Goal: Task Accomplishment & Management: Use online tool/utility

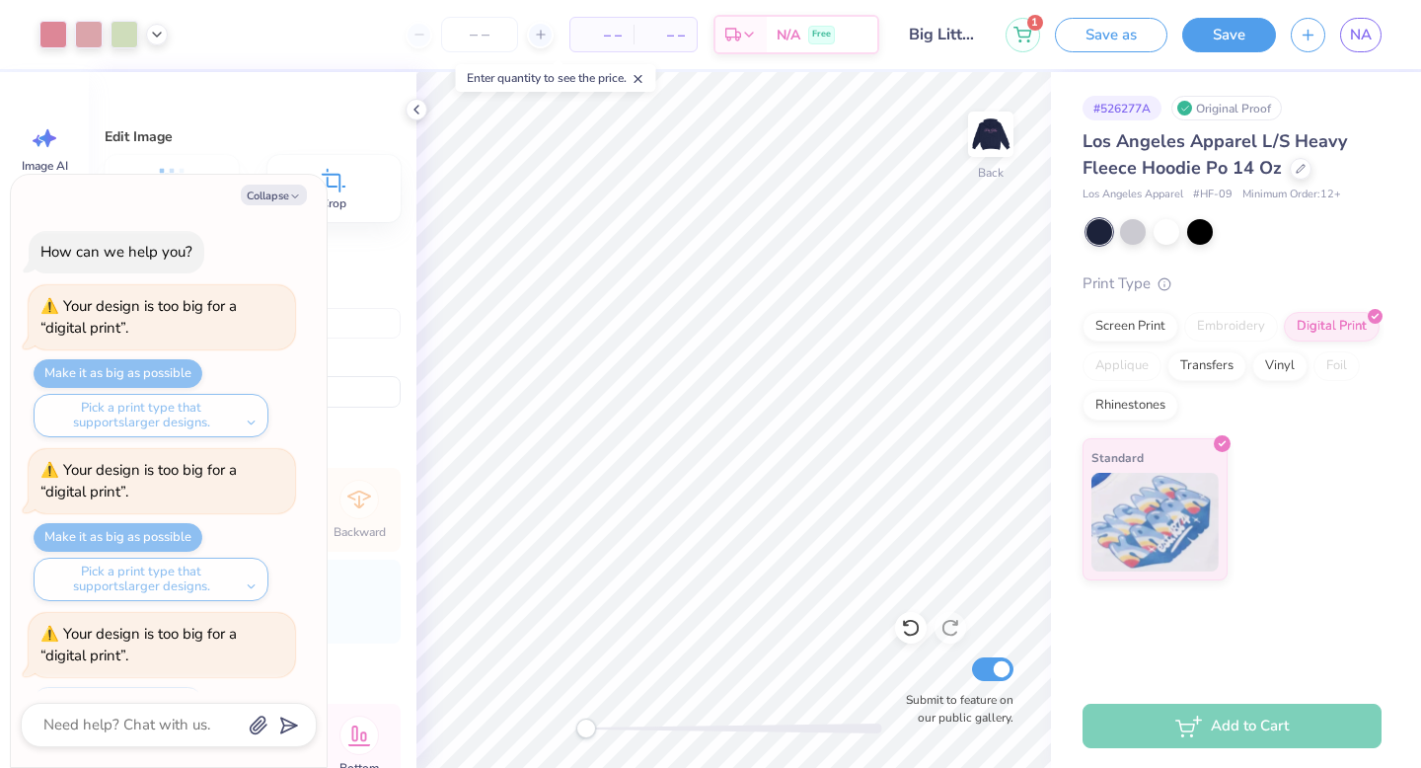
scroll to position [578, 0]
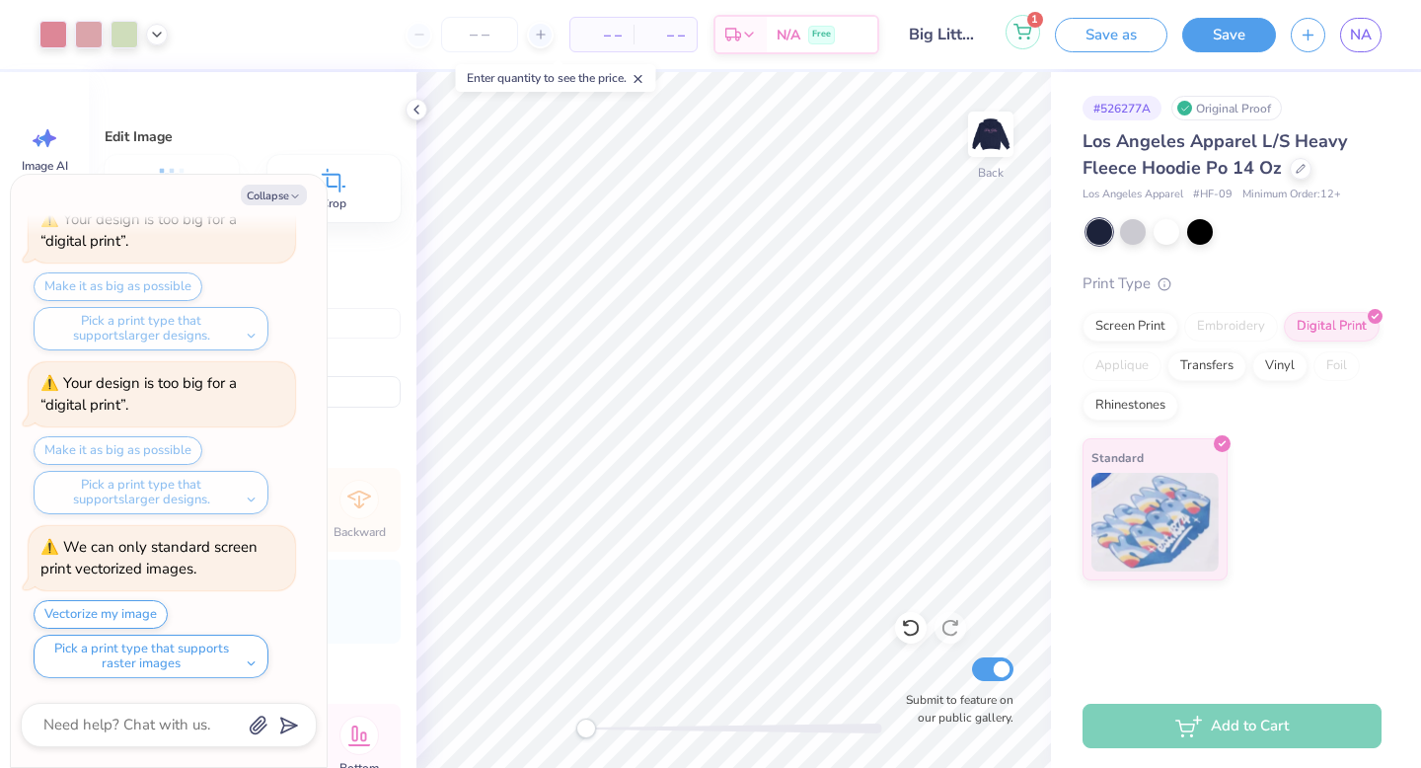
click at [1014, 40] on button "1" at bounding box center [1022, 32] width 35 height 35
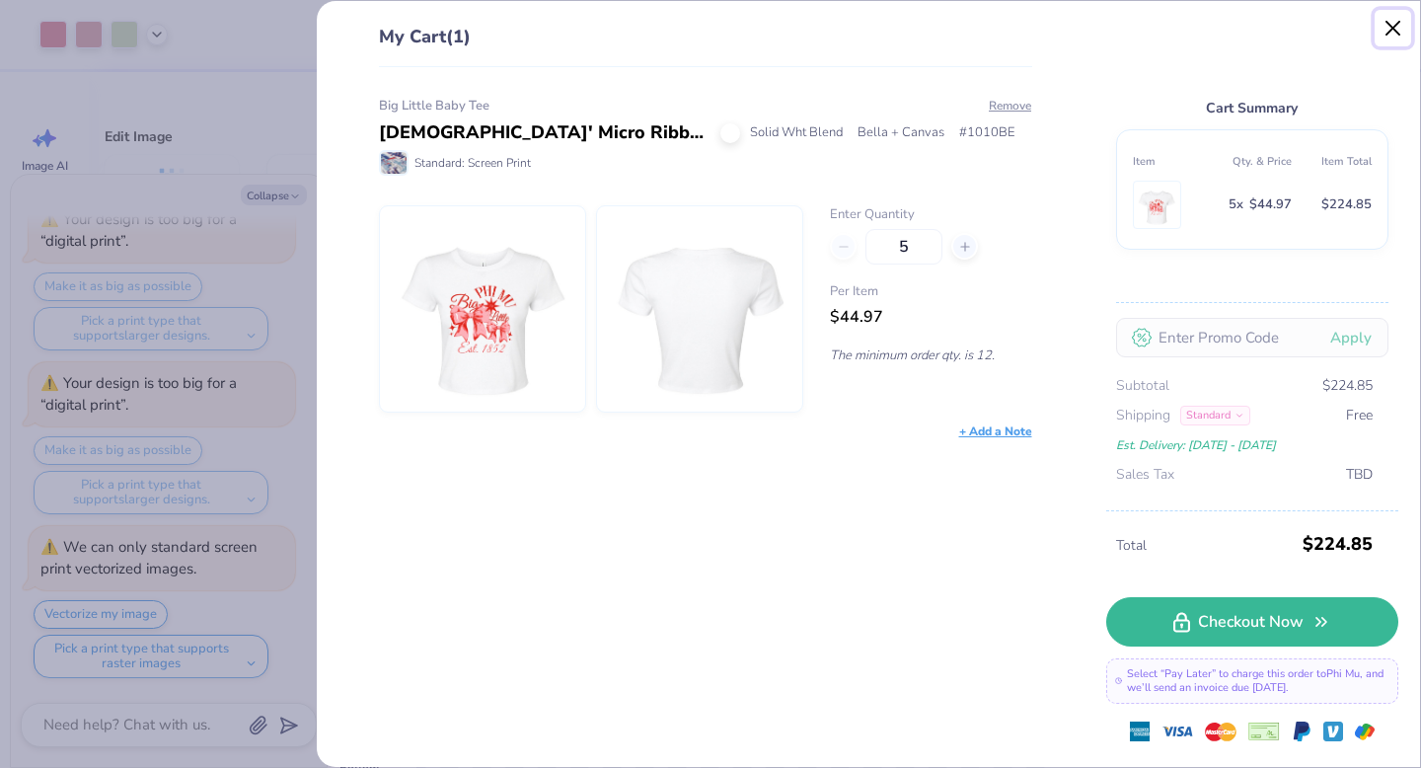
click at [1381, 30] on button "Close" at bounding box center [1393, 28] width 37 height 37
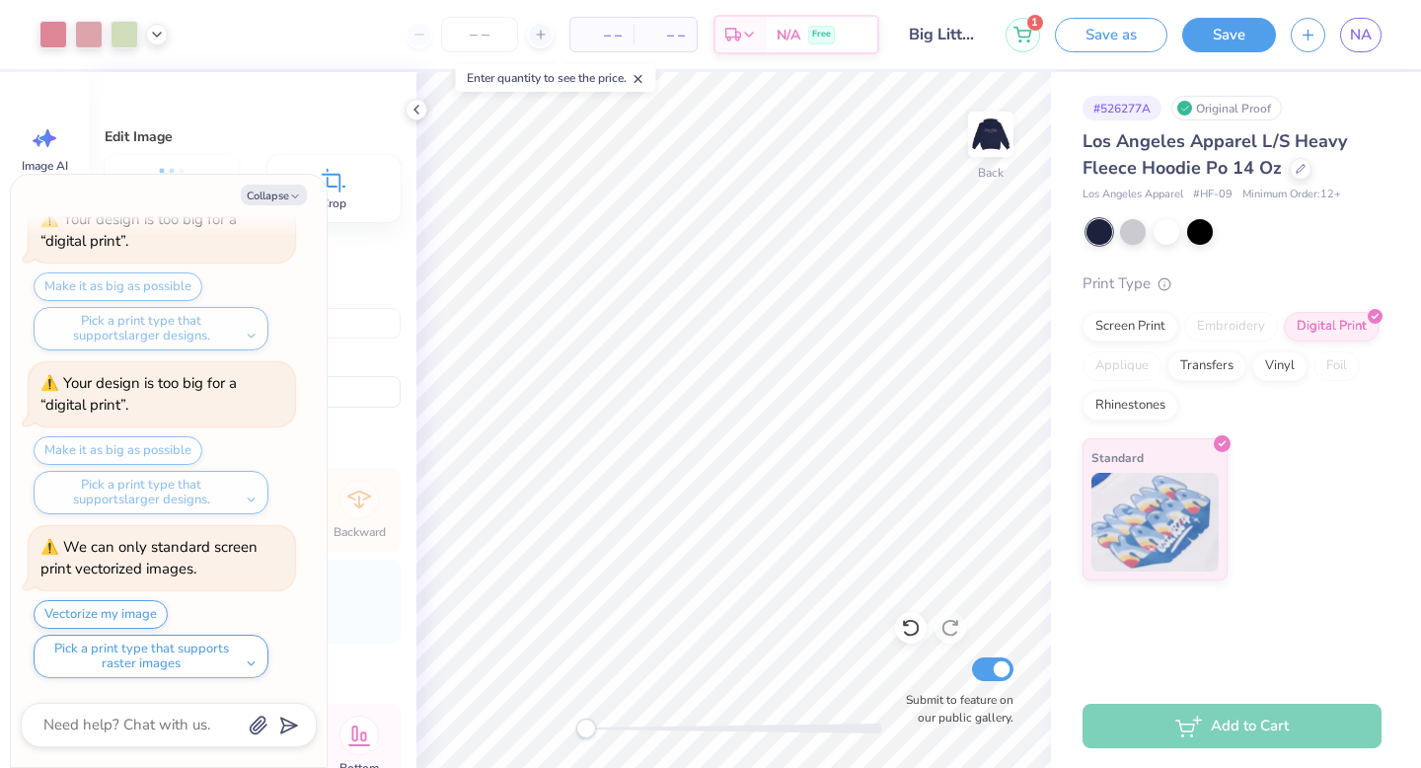
click at [1259, 452] on div "Standard" at bounding box center [1231, 509] width 299 height 142
click at [1195, 461] on div "Standard" at bounding box center [1154, 506] width 145 height 142
click at [294, 187] on button "Collapse" at bounding box center [274, 195] width 66 height 21
type textarea "x"
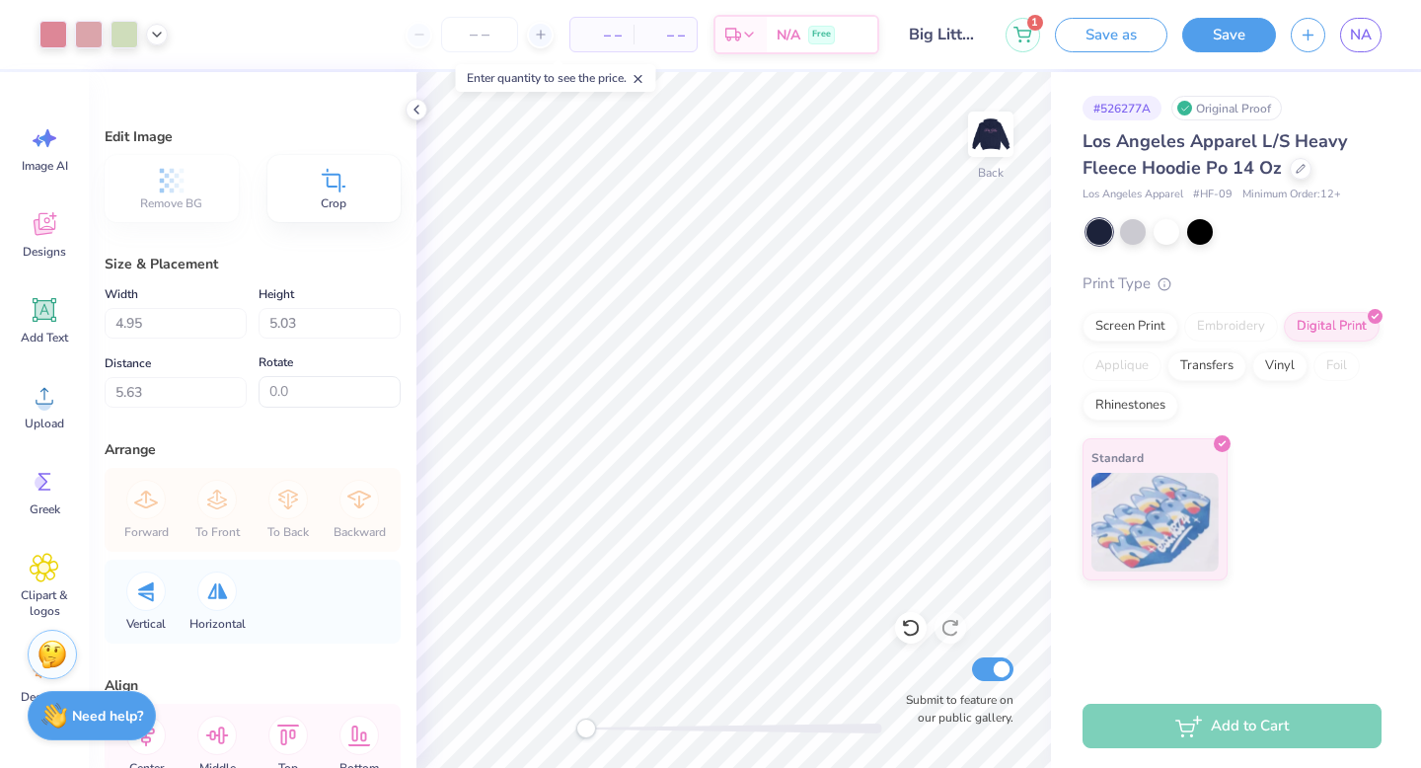
click at [639, 81] on line at bounding box center [637, 79] width 7 height 7
click at [411, 108] on icon at bounding box center [417, 110] width 16 height 16
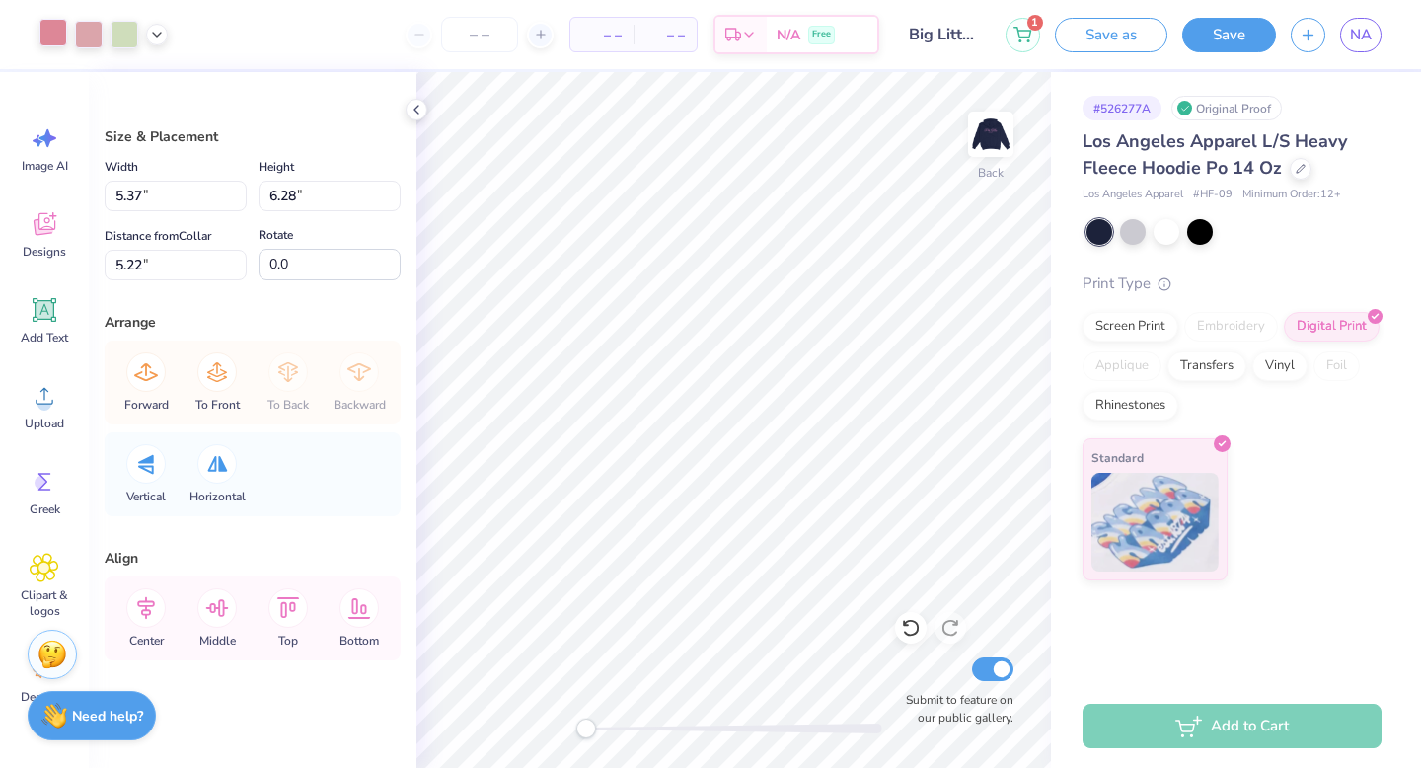
click at [54, 37] on div at bounding box center [53, 33] width 28 height 28
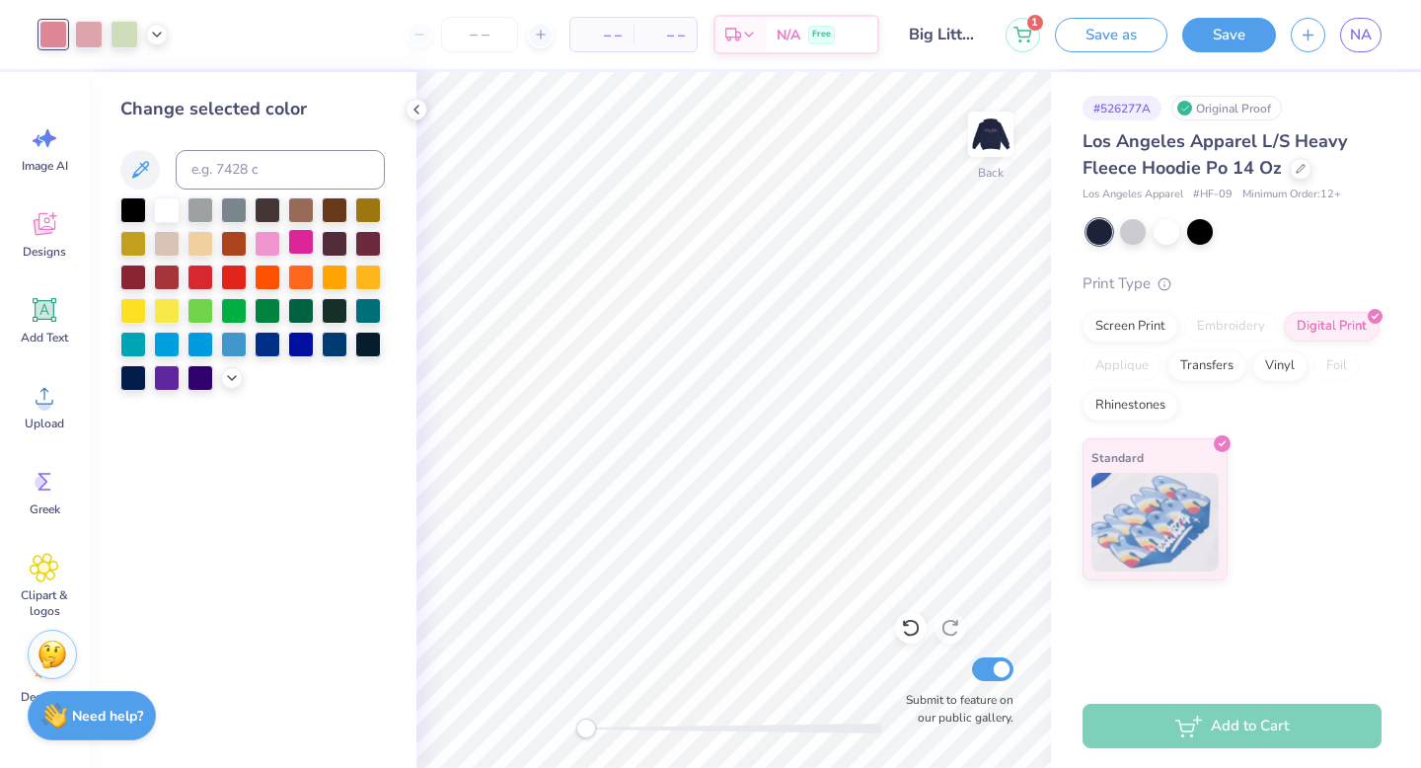
click at [304, 249] on div at bounding box center [301, 242] width 26 height 26
click at [268, 238] on div at bounding box center [268, 242] width 26 height 26
click at [96, 35] on div at bounding box center [89, 33] width 28 height 28
click at [121, 200] on div at bounding box center [133, 208] width 26 height 26
click at [168, 213] on div at bounding box center [167, 208] width 26 height 26
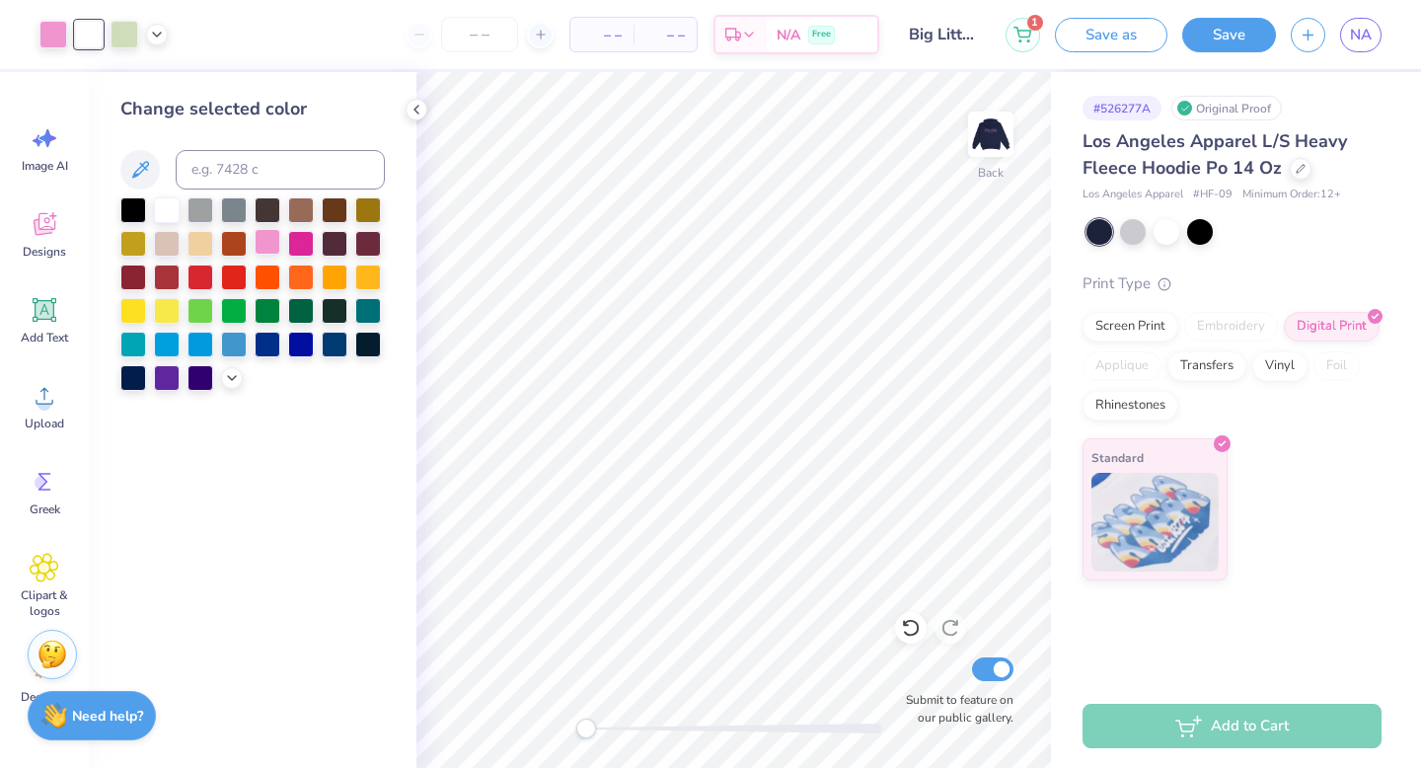
click at [268, 244] on div at bounding box center [268, 242] width 26 height 26
click at [117, 42] on div at bounding box center [125, 33] width 28 height 28
click at [271, 239] on div at bounding box center [268, 242] width 26 height 26
click at [91, 32] on div at bounding box center [89, 33] width 28 height 28
click at [266, 246] on div at bounding box center [268, 242] width 26 height 26
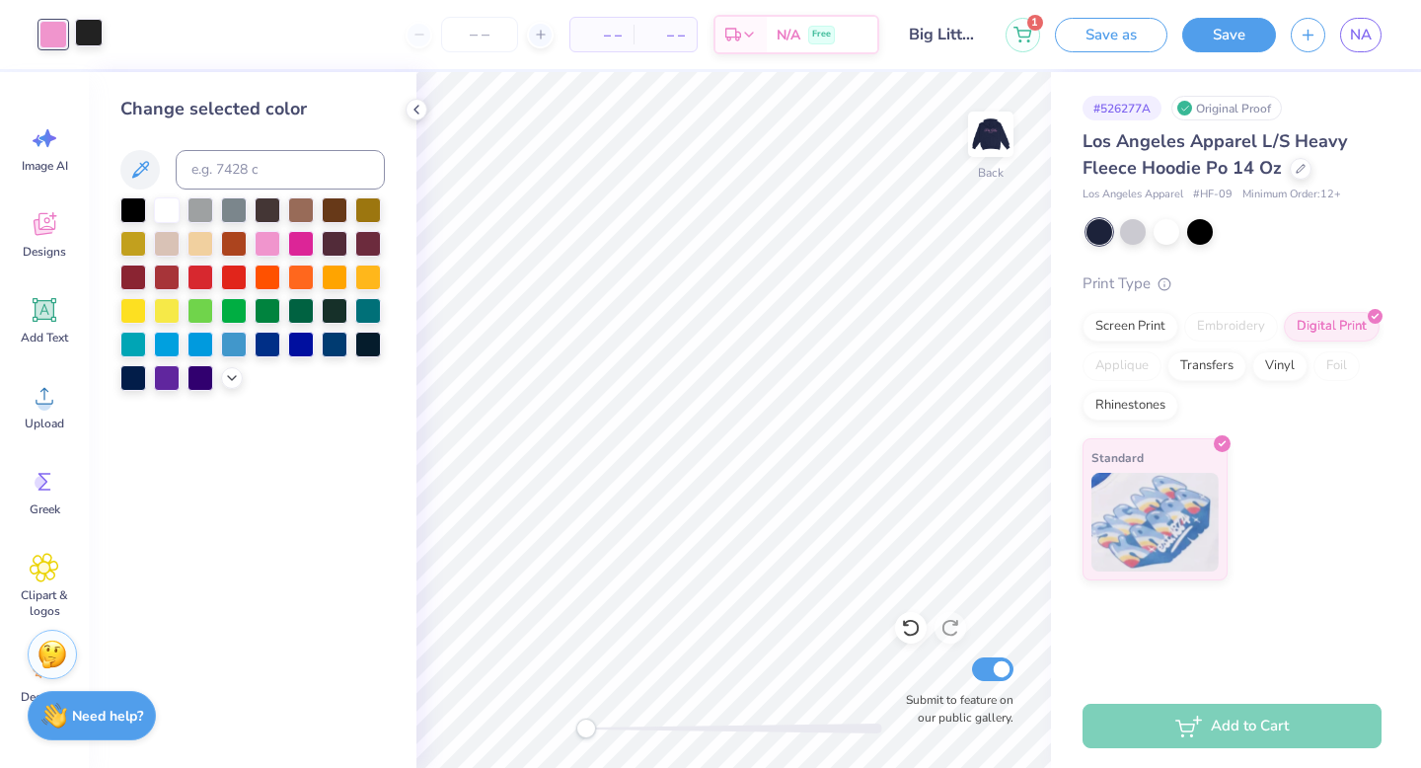
click at [84, 37] on div at bounding box center [89, 33] width 28 height 28
click at [164, 210] on div at bounding box center [167, 208] width 26 height 26
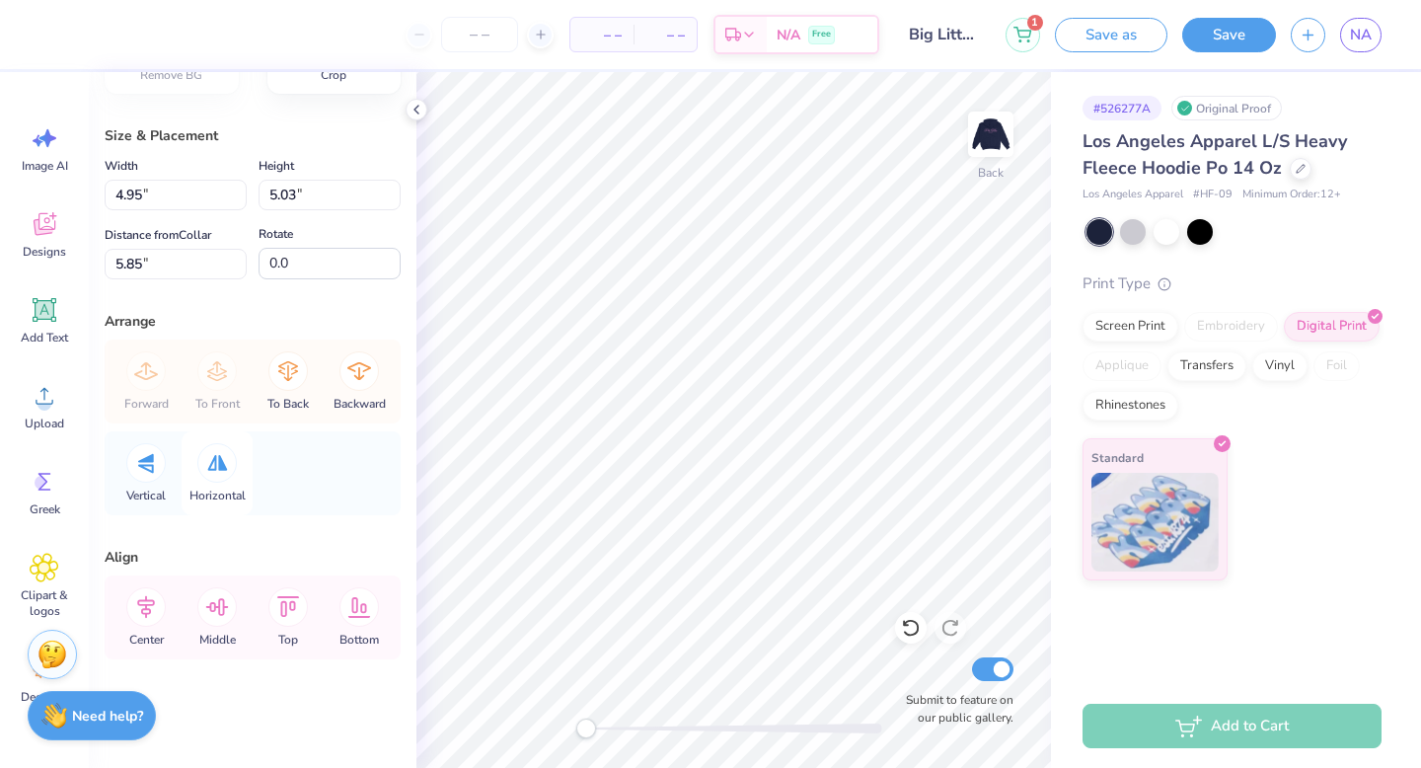
scroll to position [0, 0]
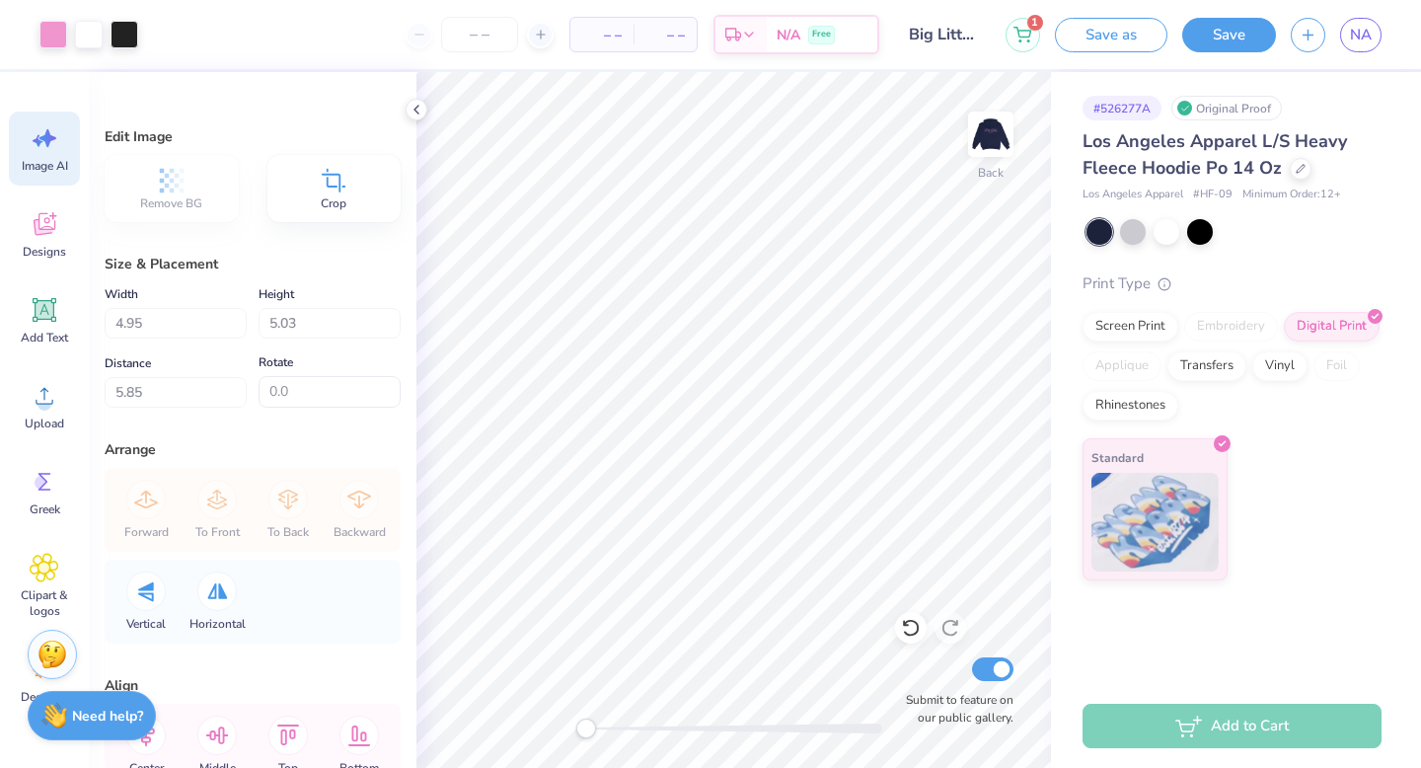
click at [35, 148] on icon at bounding box center [45, 138] width 30 height 30
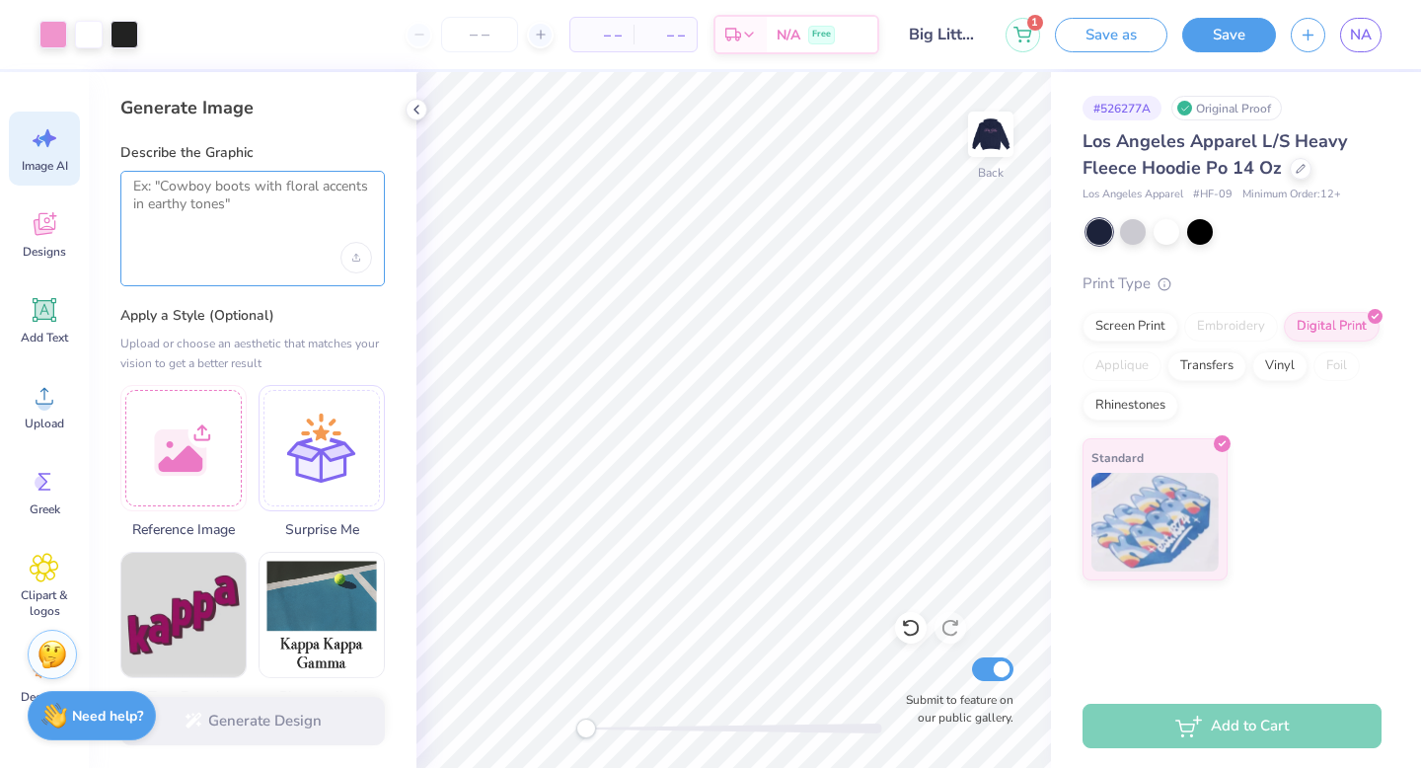
click at [252, 217] on textarea at bounding box center [252, 202] width 239 height 49
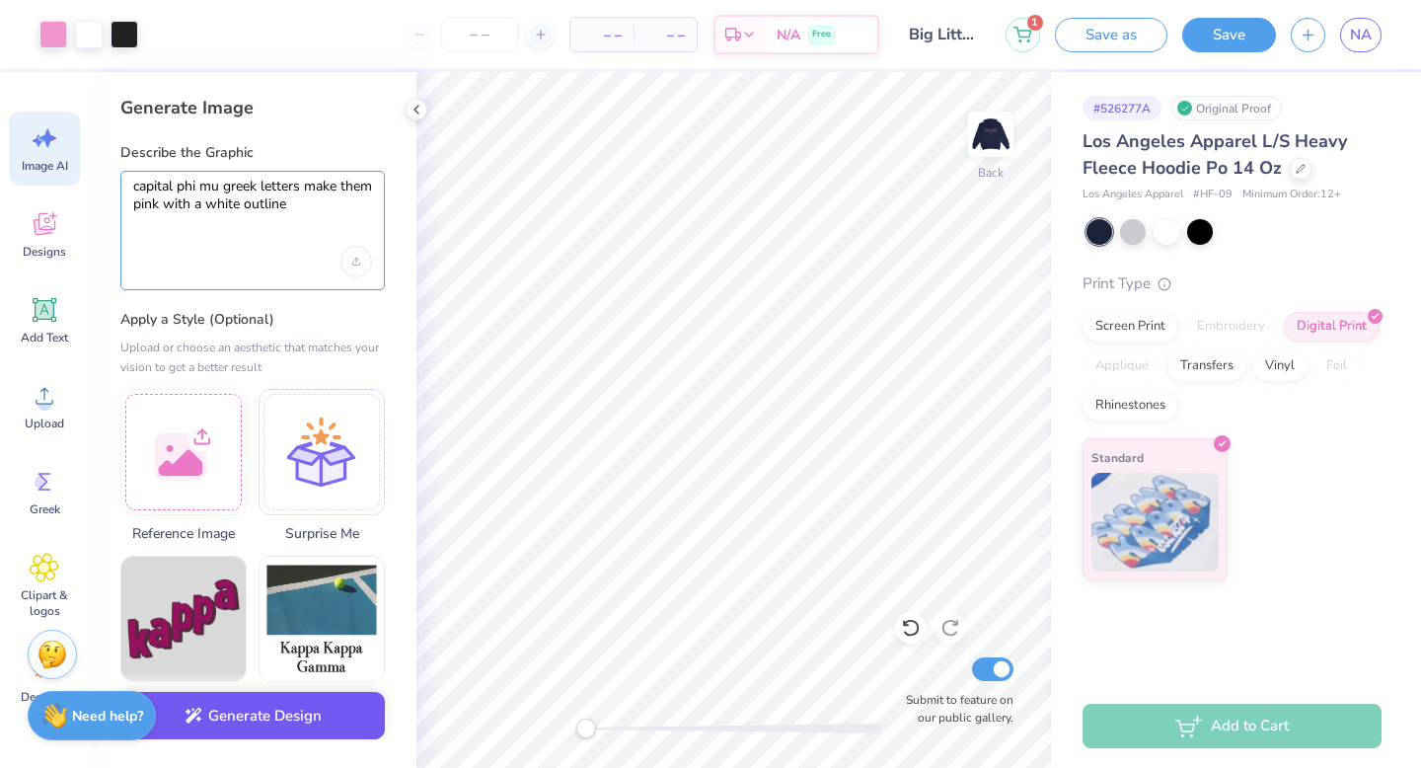
type textarea "capital phi mu greek letters make them pink with a white outline"
click at [231, 709] on button "Generate Design" at bounding box center [252, 716] width 264 height 48
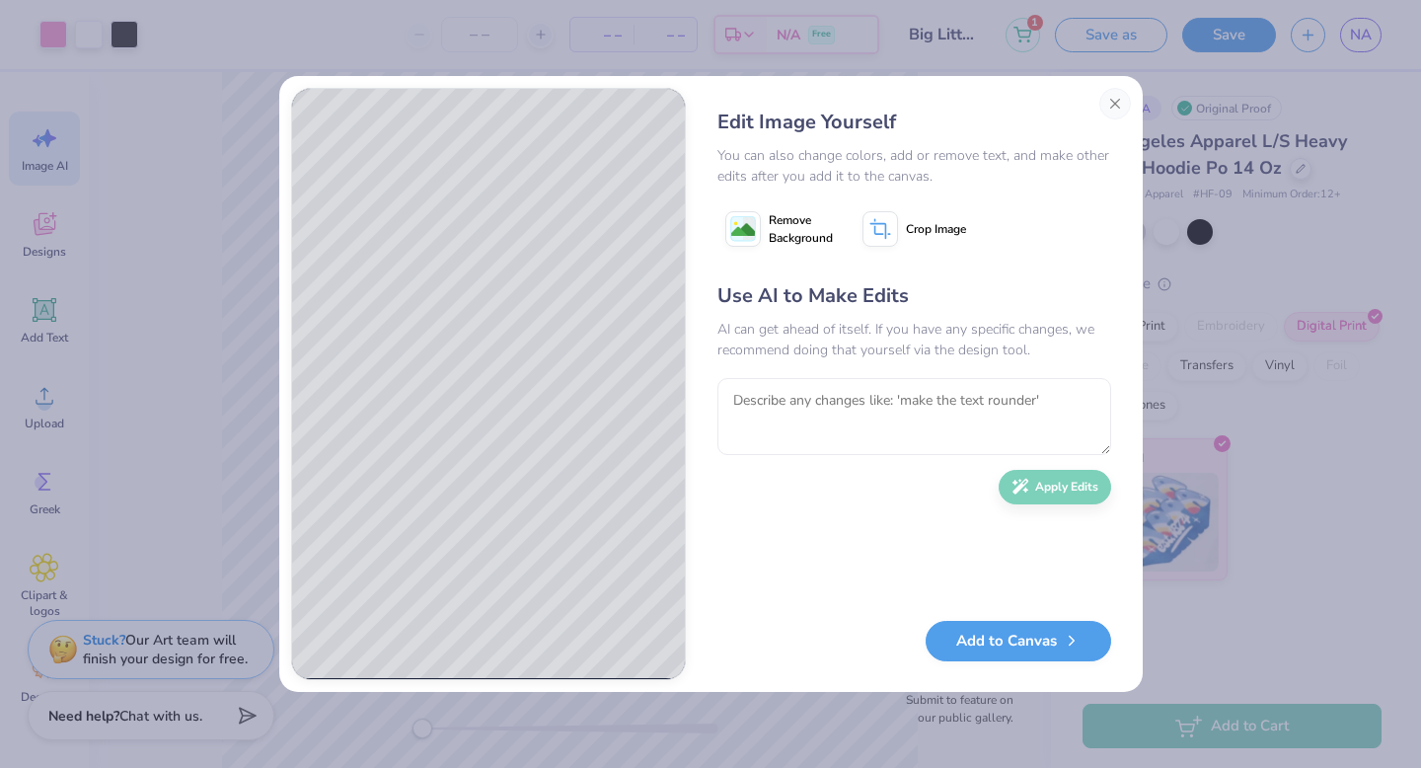
click at [745, 228] on image at bounding box center [743, 230] width 24 height 24
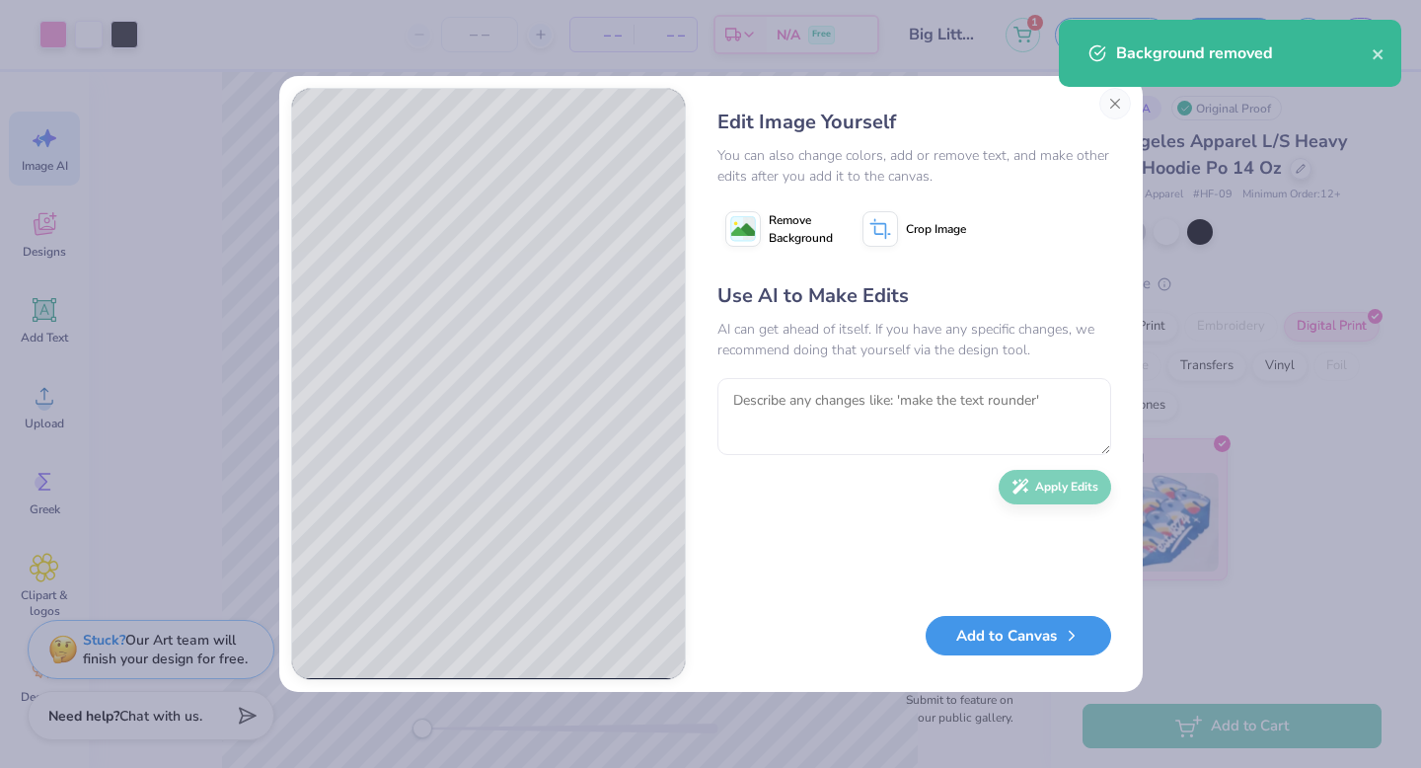
click at [1009, 642] on button "Add to Canvas" at bounding box center [1019, 636] width 186 height 40
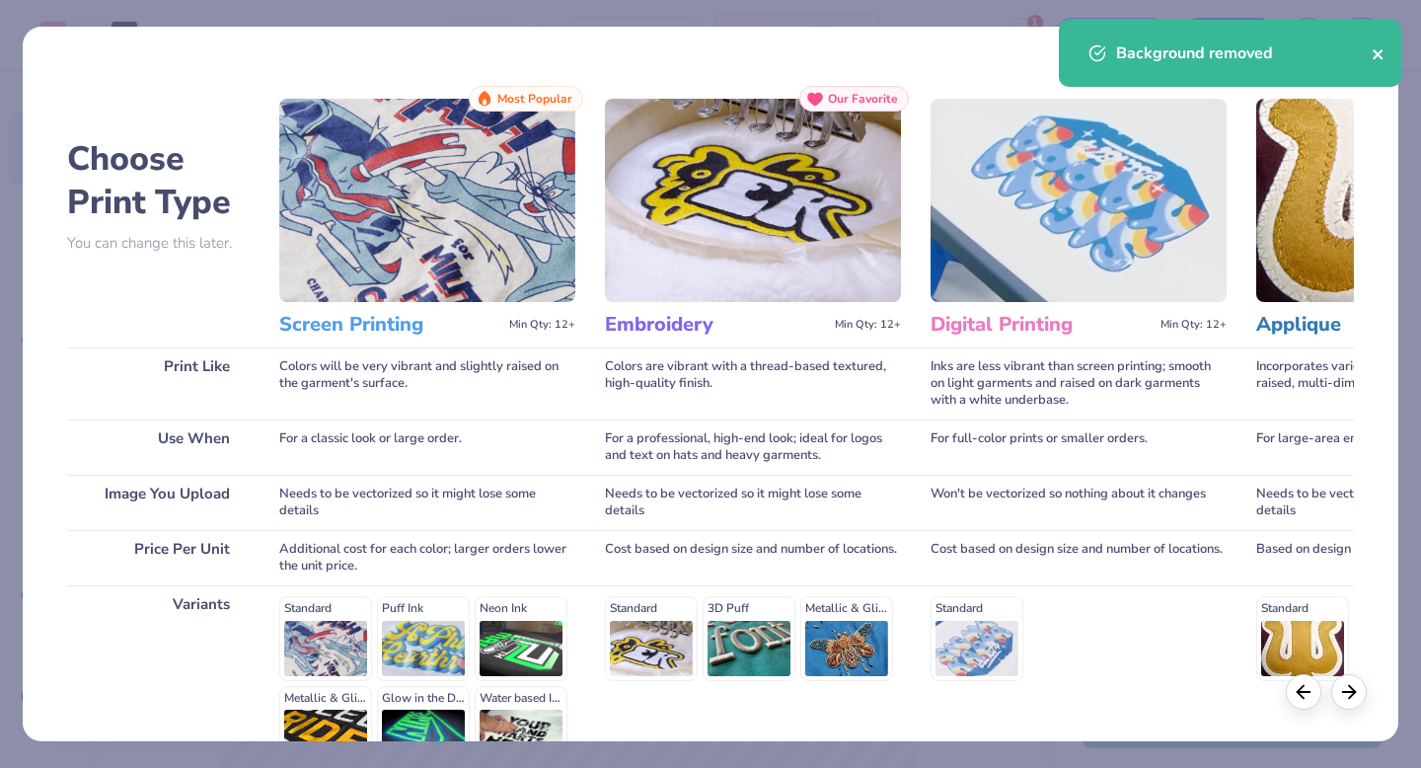
click at [1375, 60] on icon "close" at bounding box center [1379, 54] width 14 height 16
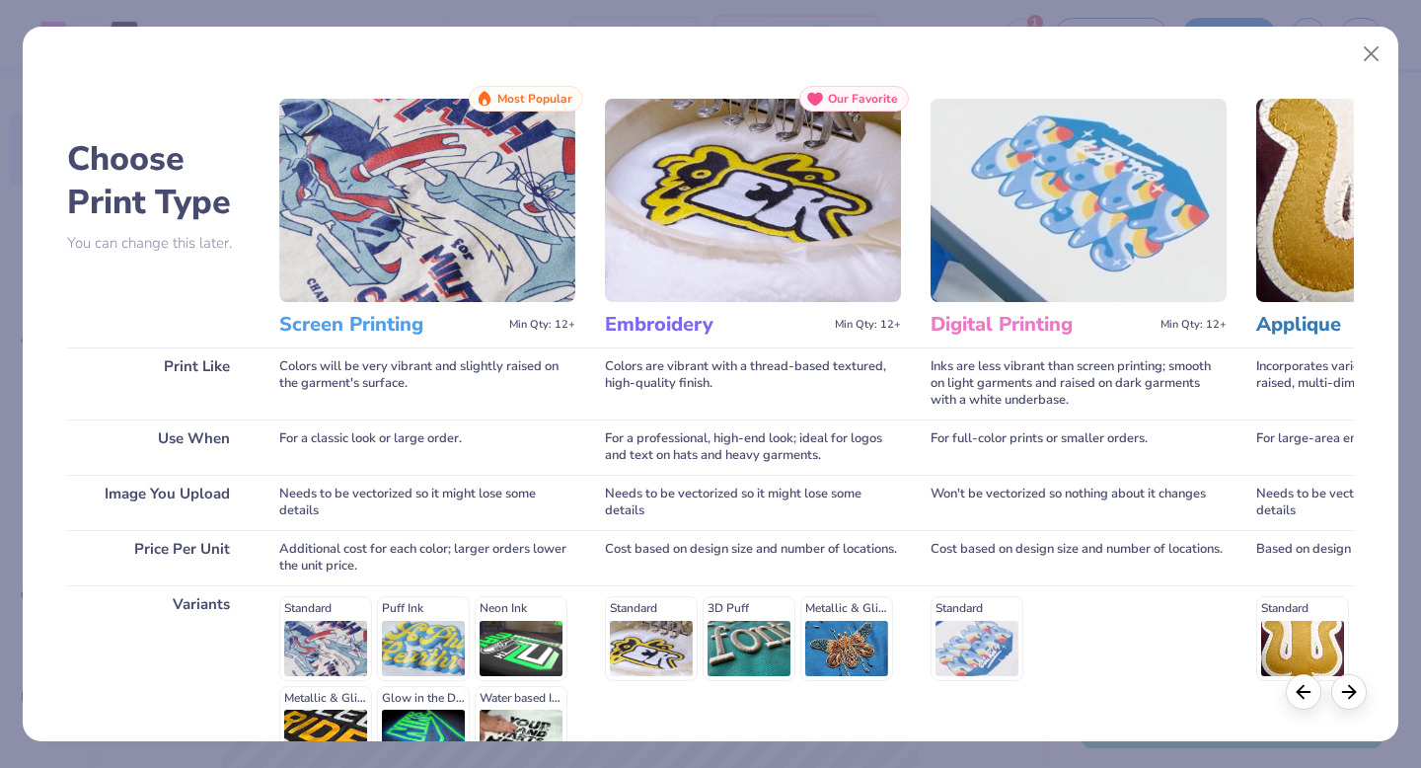
scroll to position [216, 0]
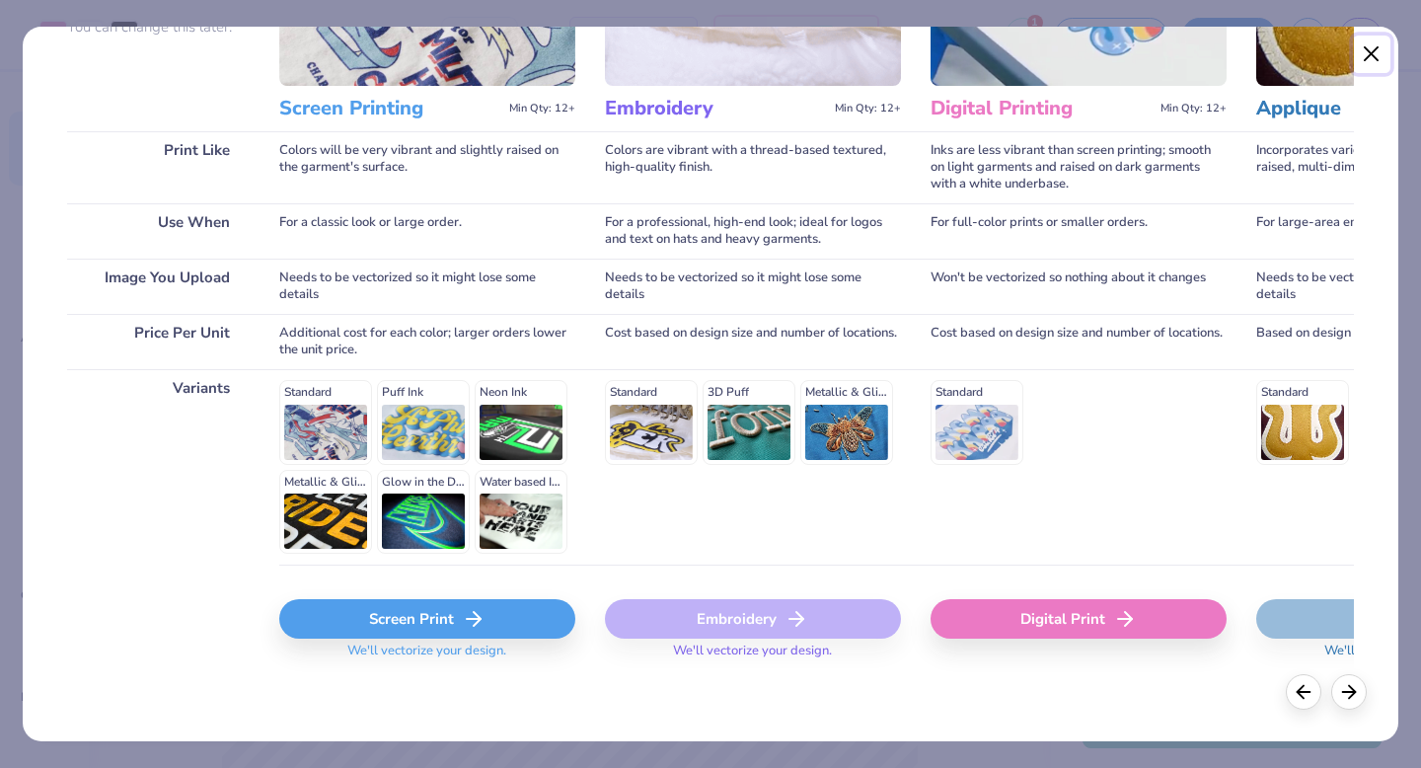
click at [1364, 51] on button "Close" at bounding box center [1371, 54] width 37 height 37
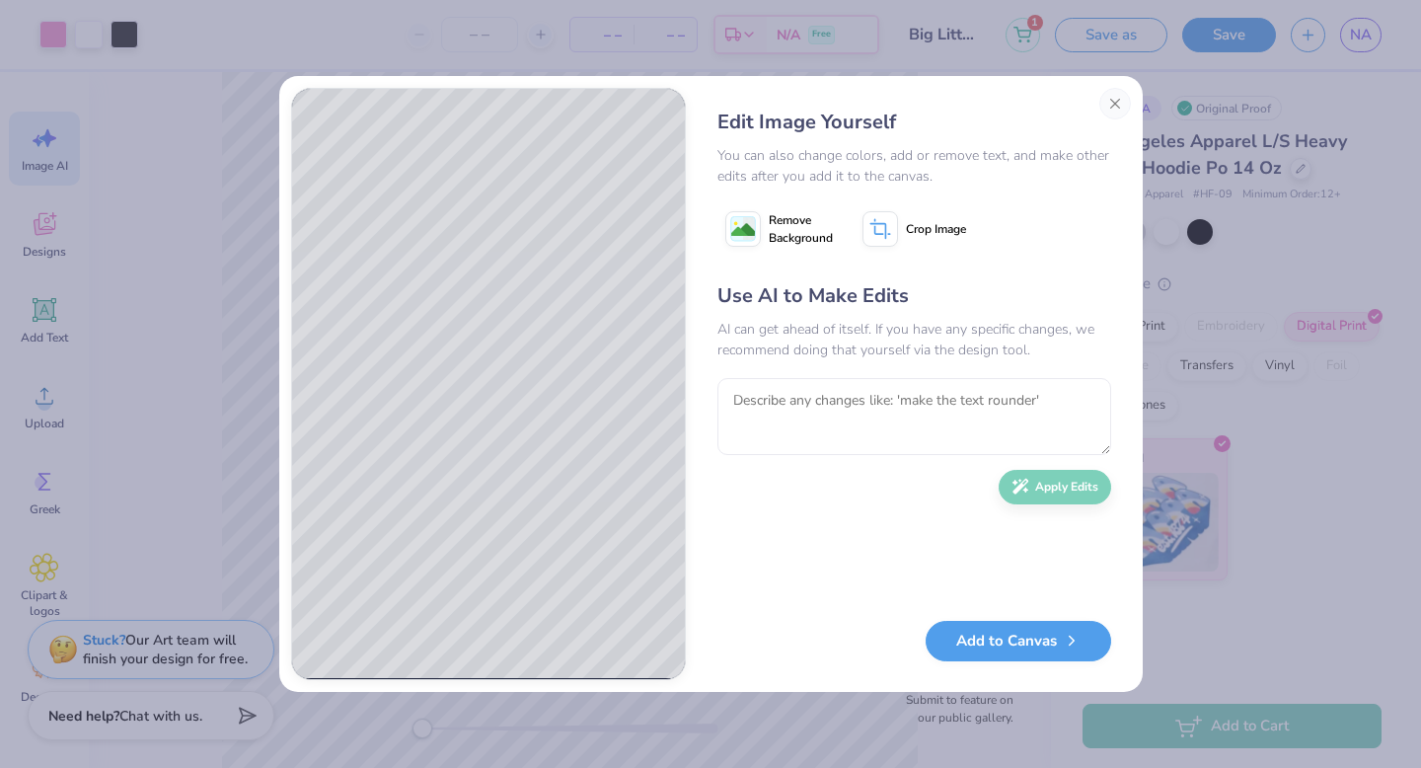
click at [755, 229] on icon at bounding box center [743, 229] width 36 height 36
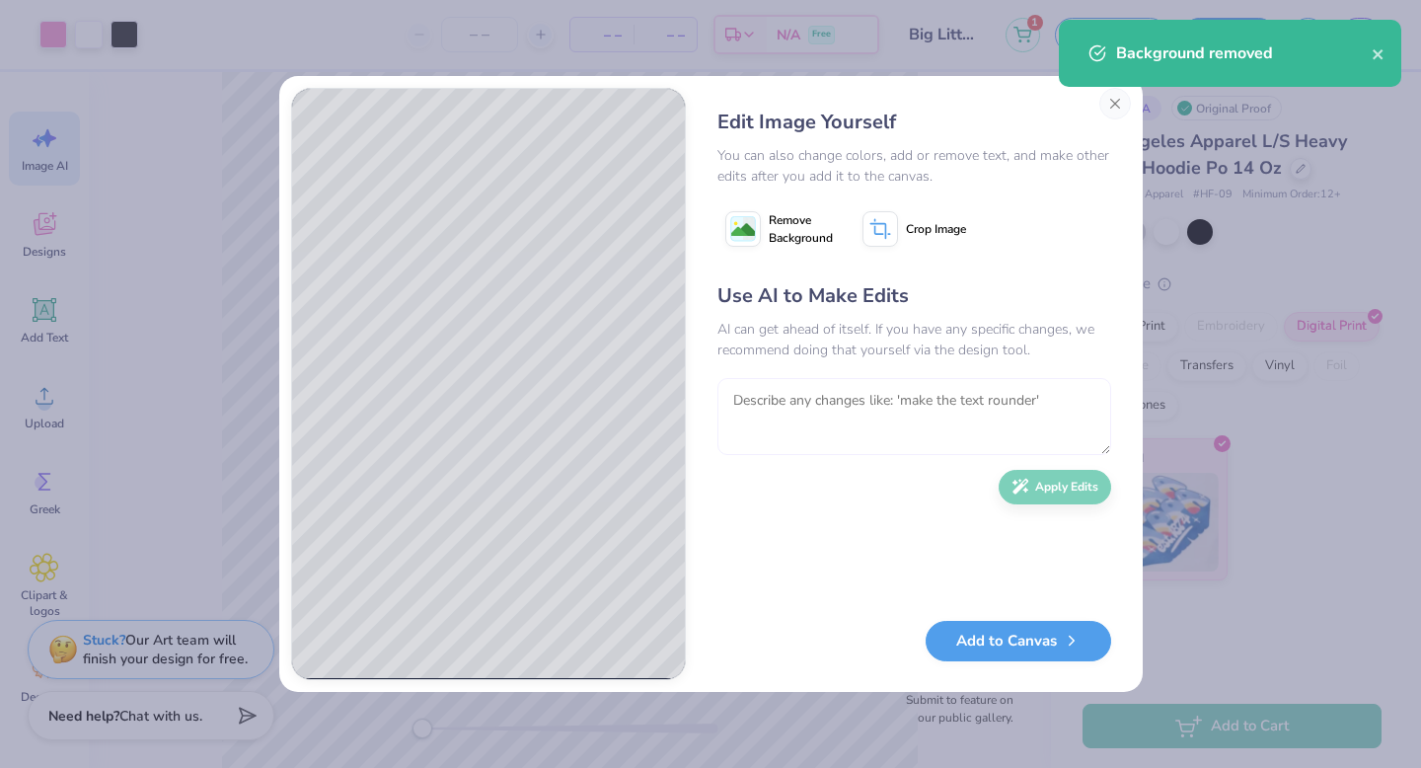
click at [770, 404] on textarea at bounding box center [914, 416] width 394 height 77
click at [754, 393] on textarea at bounding box center [914, 416] width 394 height 77
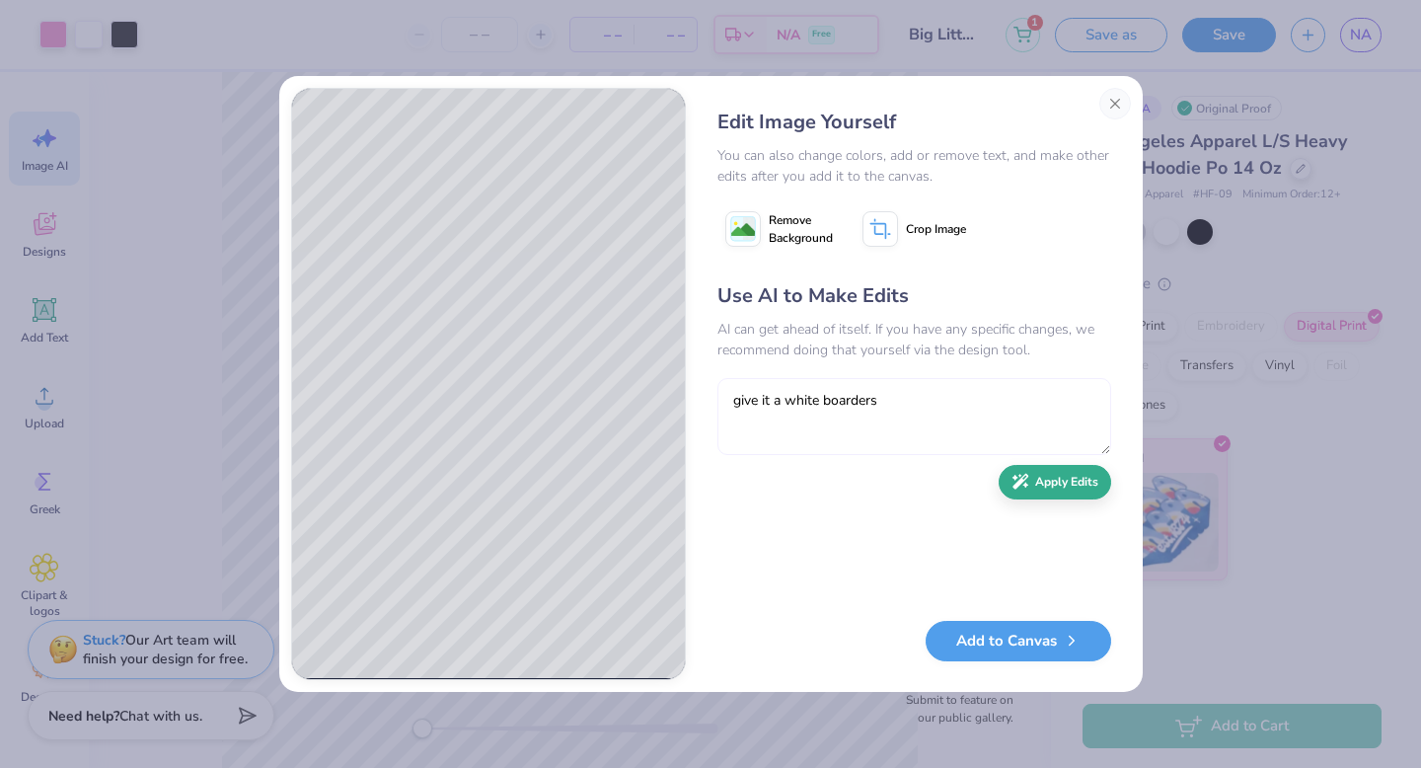
type textarea "give it a white boarders"
click at [1076, 482] on button "Apply Edits" at bounding box center [1055, 482] width 112 height 35
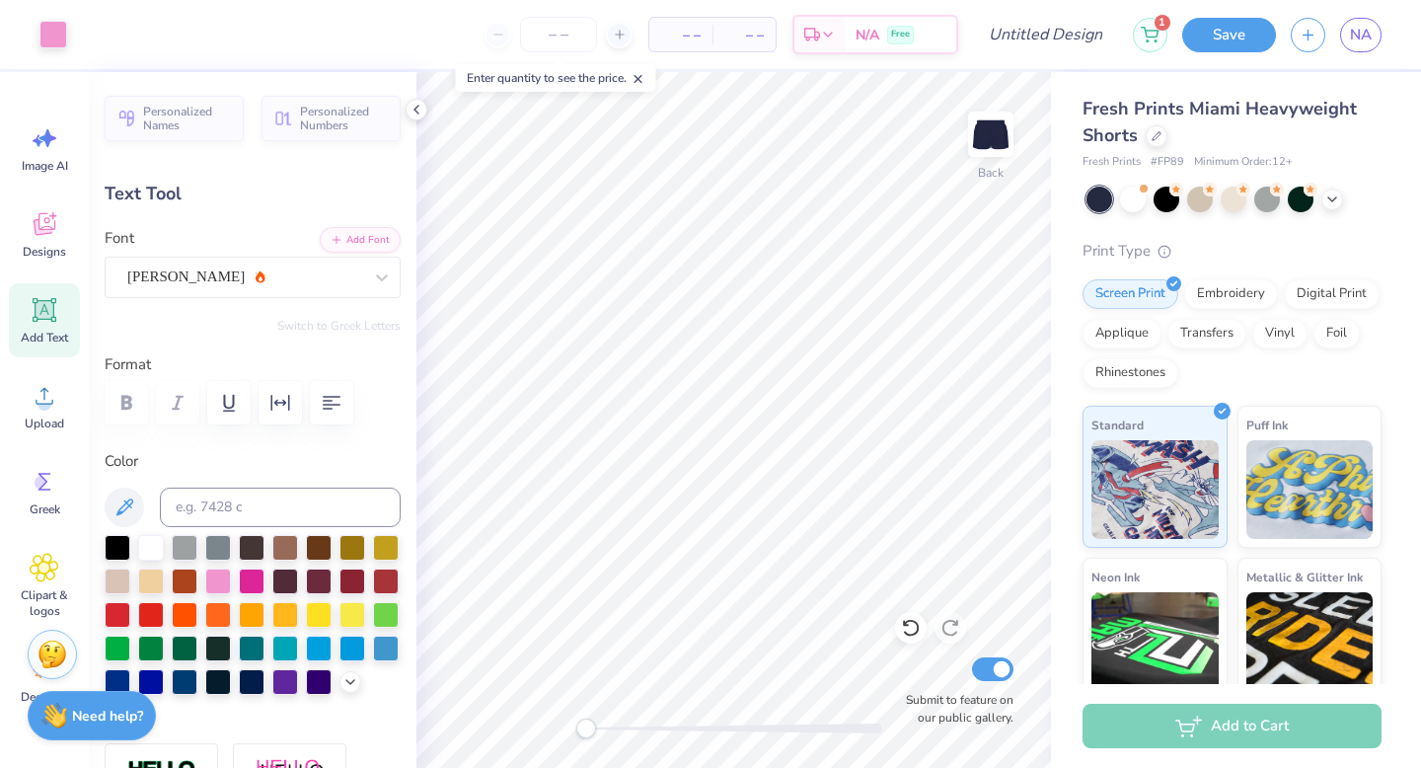
type input "5.35"
type input "0.78"
type input "8.03"
click at [423, 116] on icon at bounding box center [417, 110] width 16 height 16
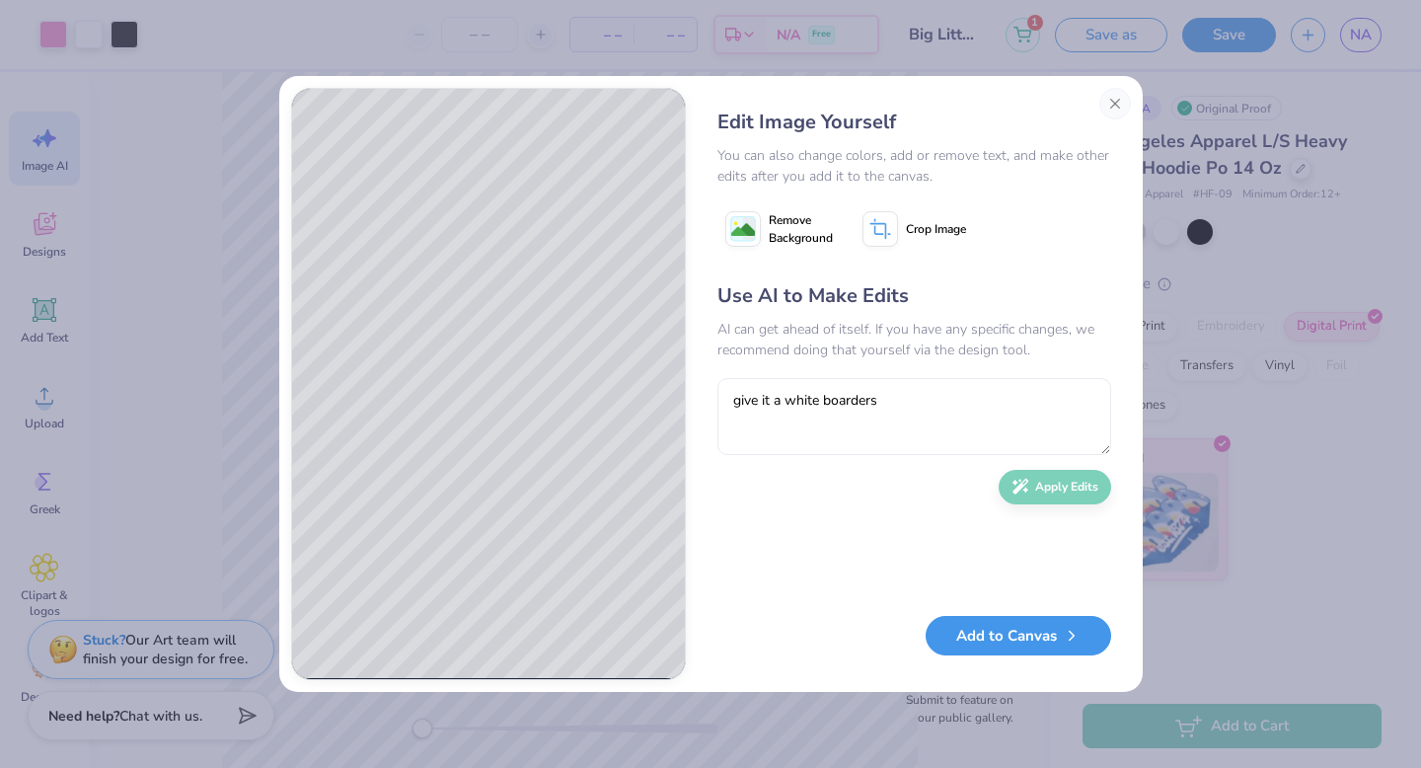
click at [989, 639] on button "Add to Canvas" at bounding box center [1019, 636] width 186 height 40
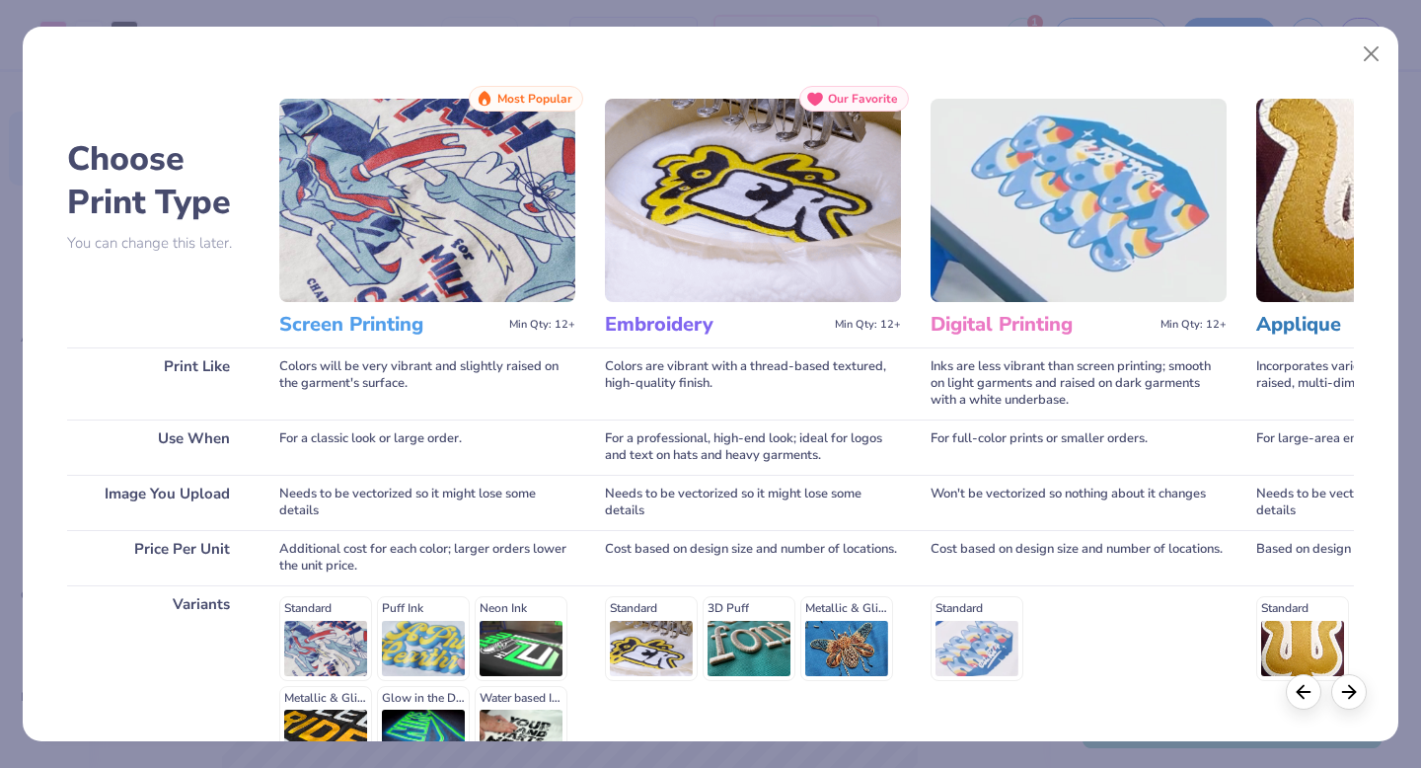
scroll to position [216, 0]
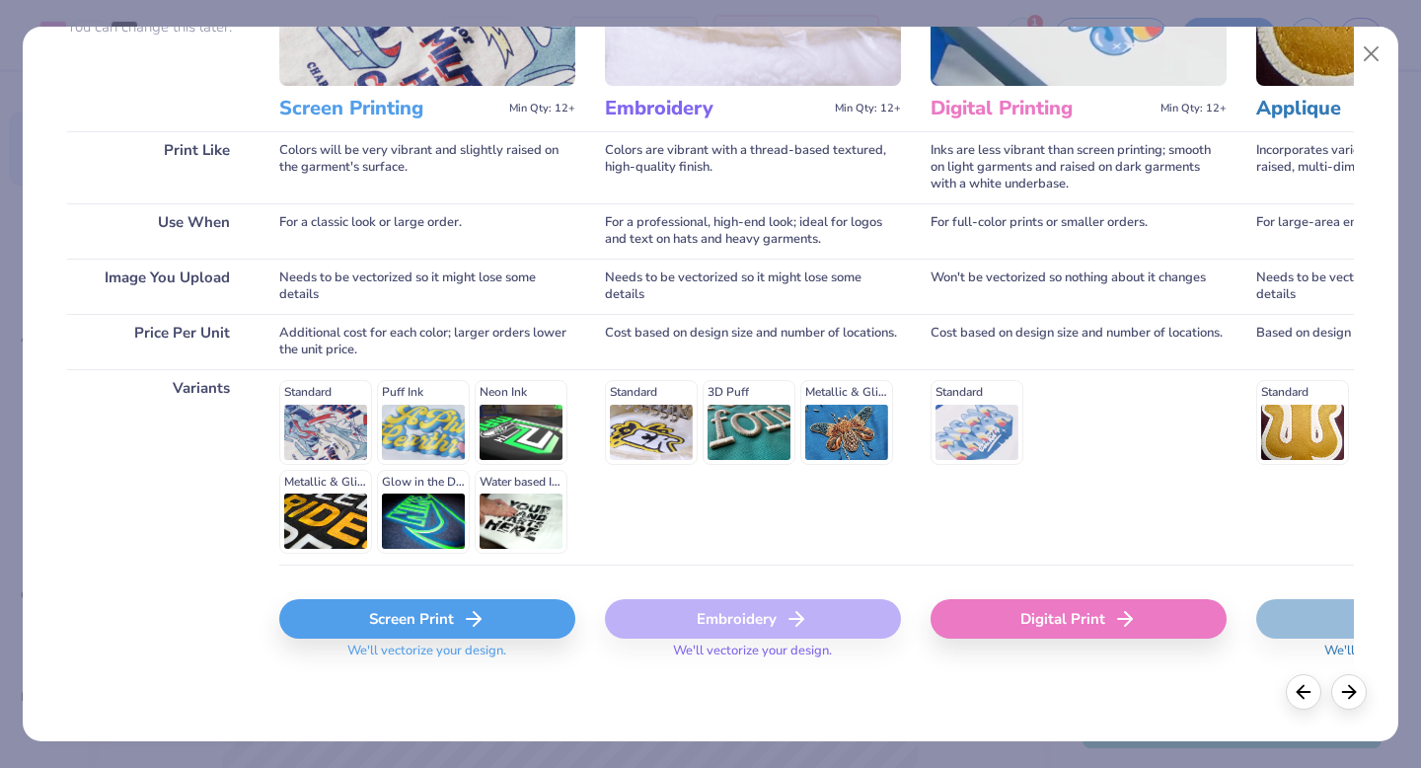
click at [425, 627] on div "Screen Print" at bounding box center [427, 618] width 296 height 39
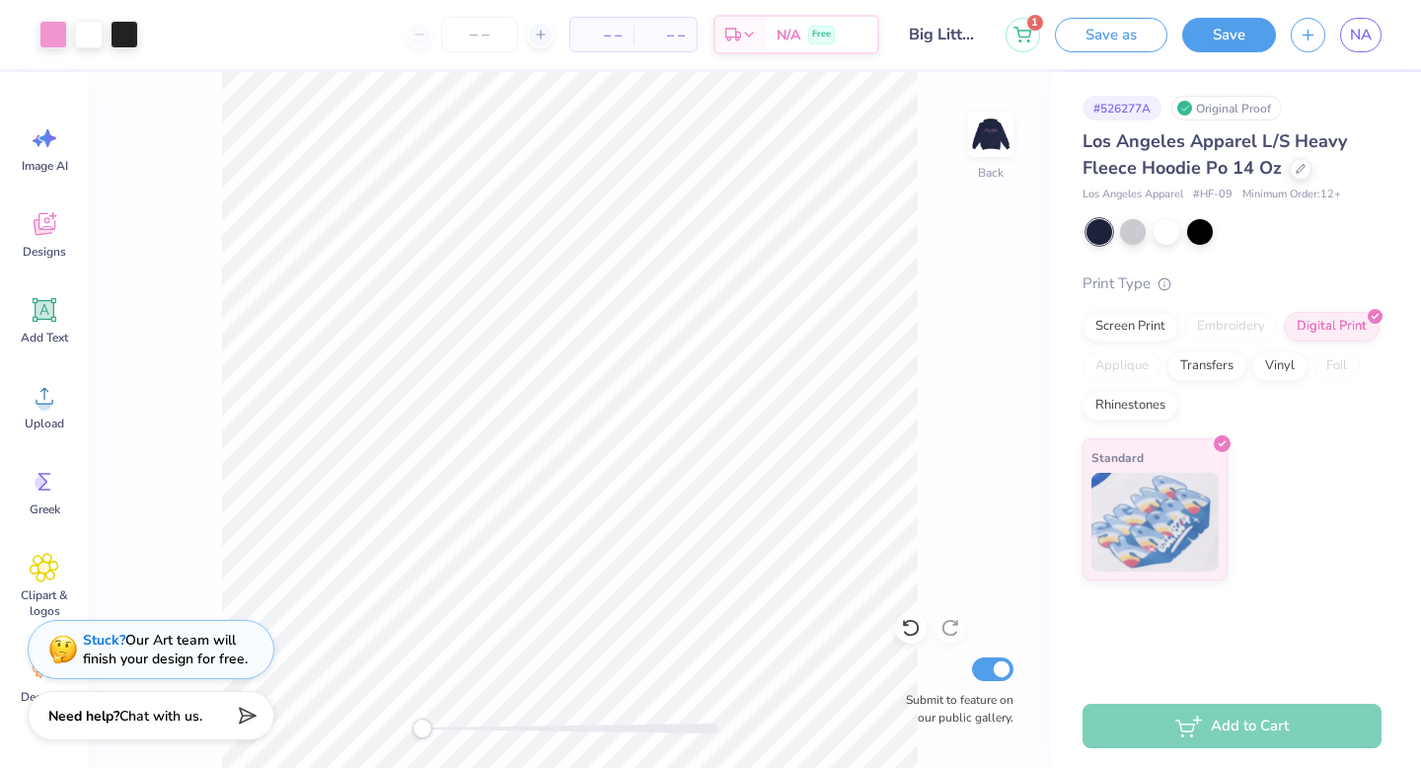
scroll to position [0, 0]
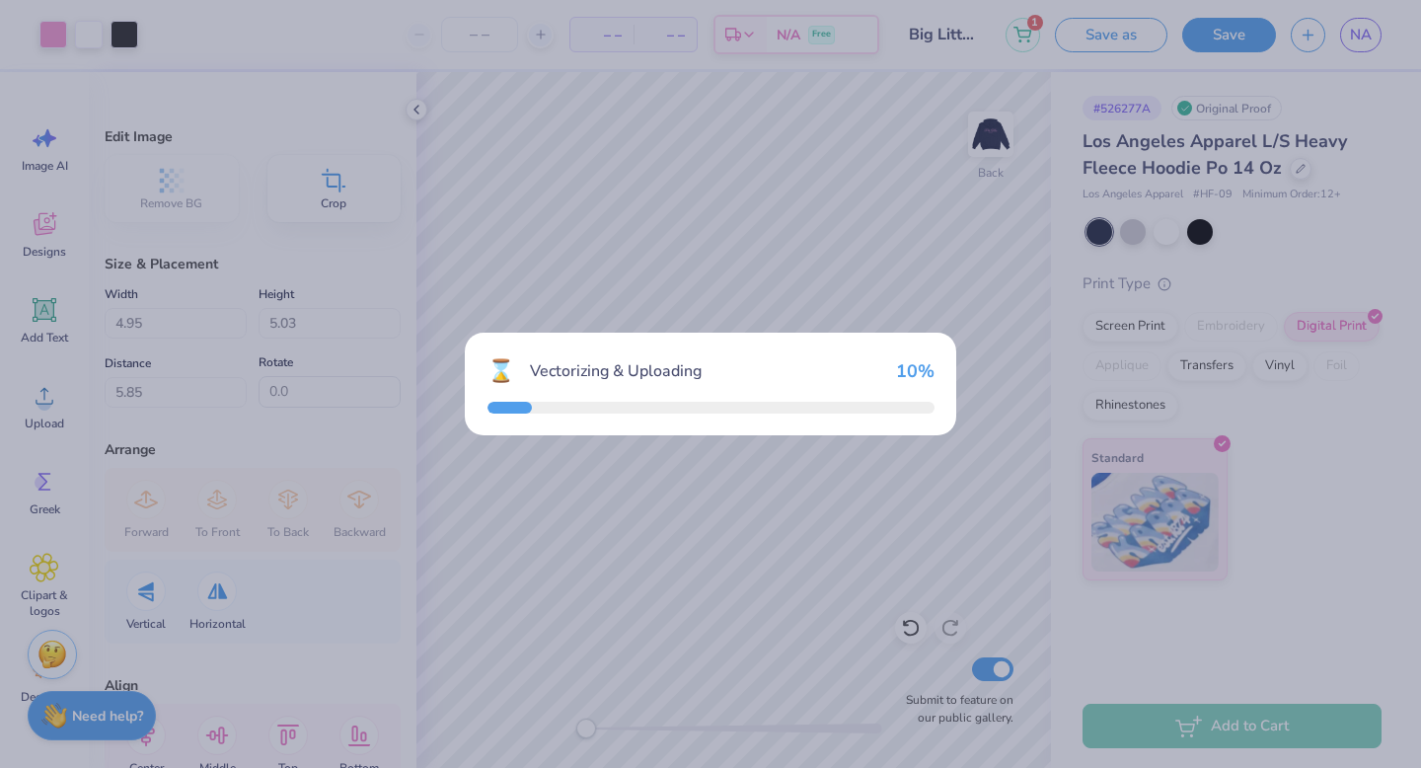
click at [679, 324] on div "⌛ Vectorizing & Uploading 10 %" at bounding box center [710, 384] width 1421 height 768
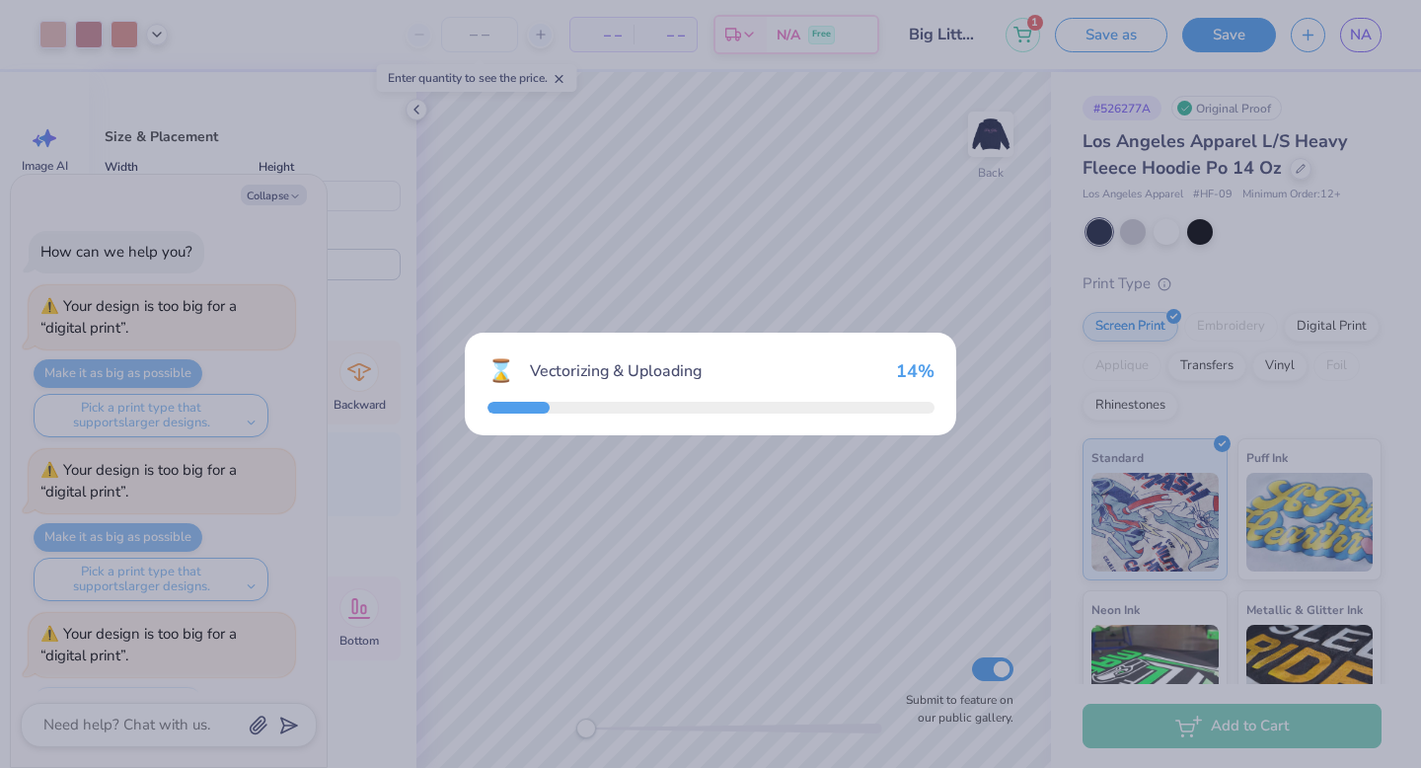
scroll to position [775, 0]
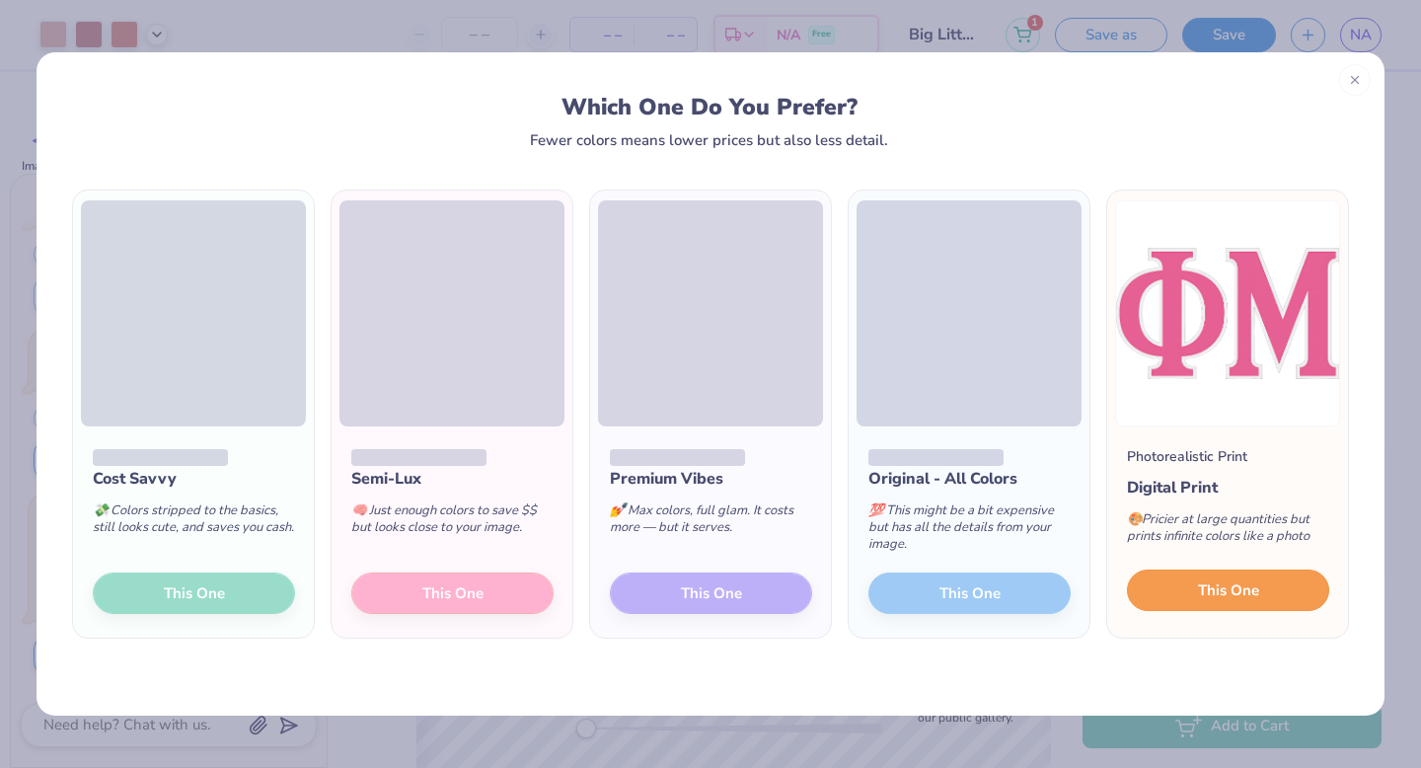
click at [1195, 584] on button "This One" at bounding box center [1228, 589] width 202 height 41
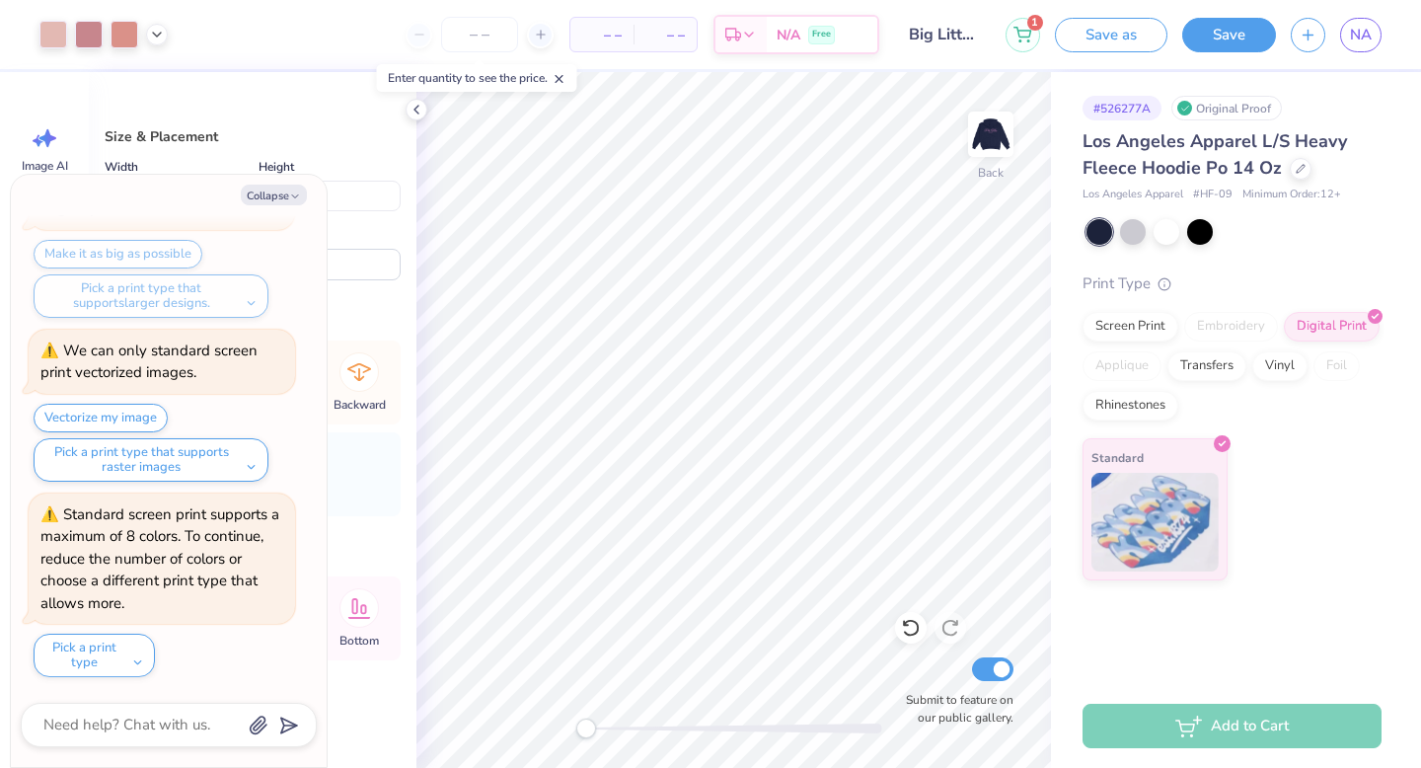
type textarea "x"
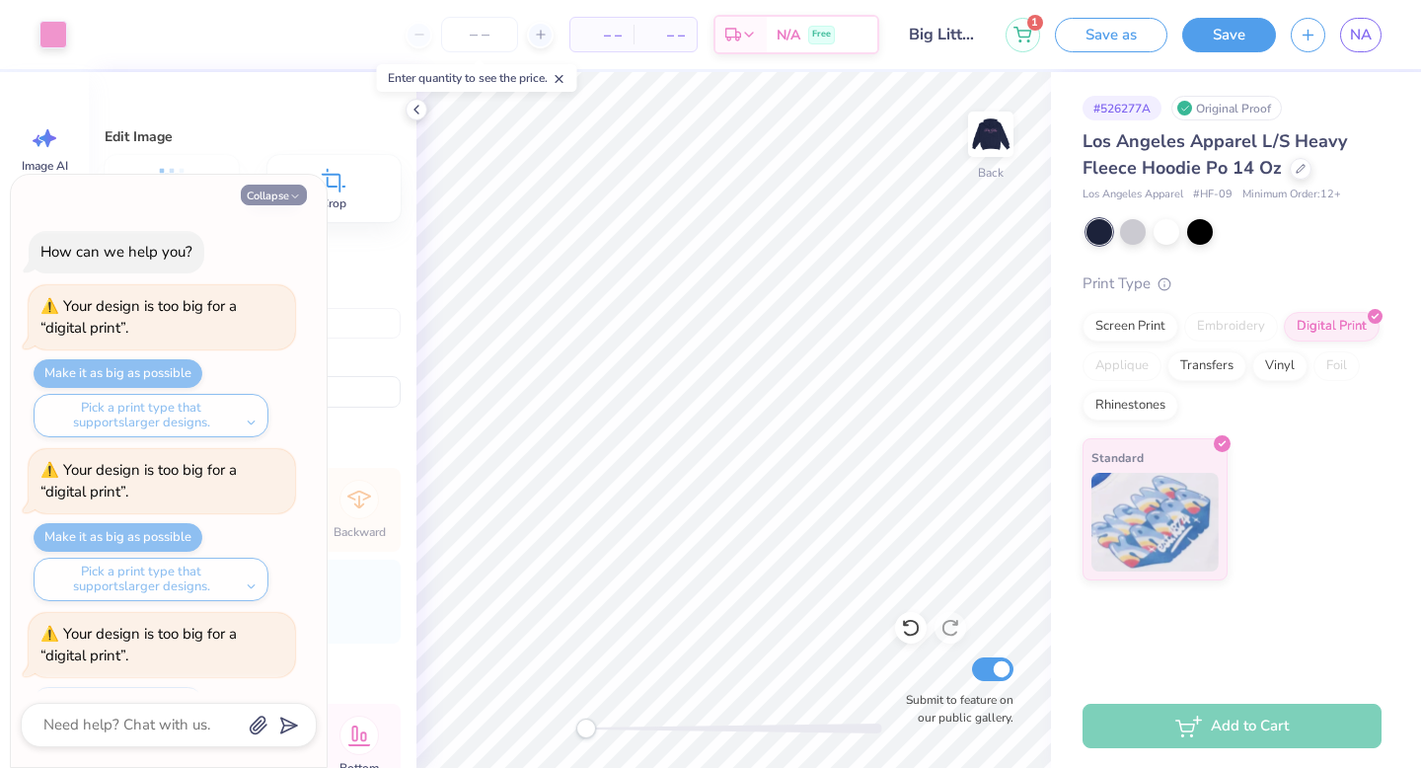
scroll to position [775, 0]
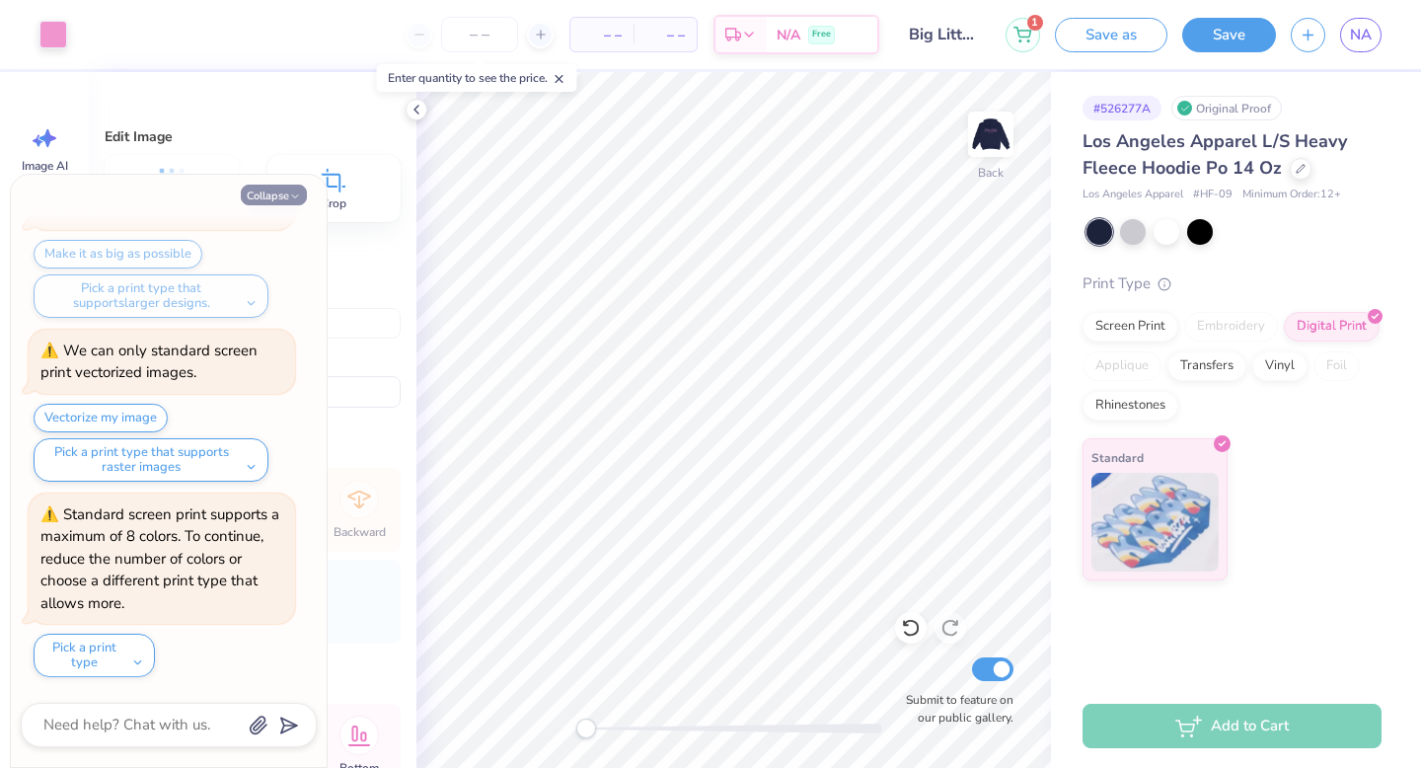
click at [284, 197] on button "Collapse" at bounding box center [274, 195] width 66 height 21
type textarea "x"
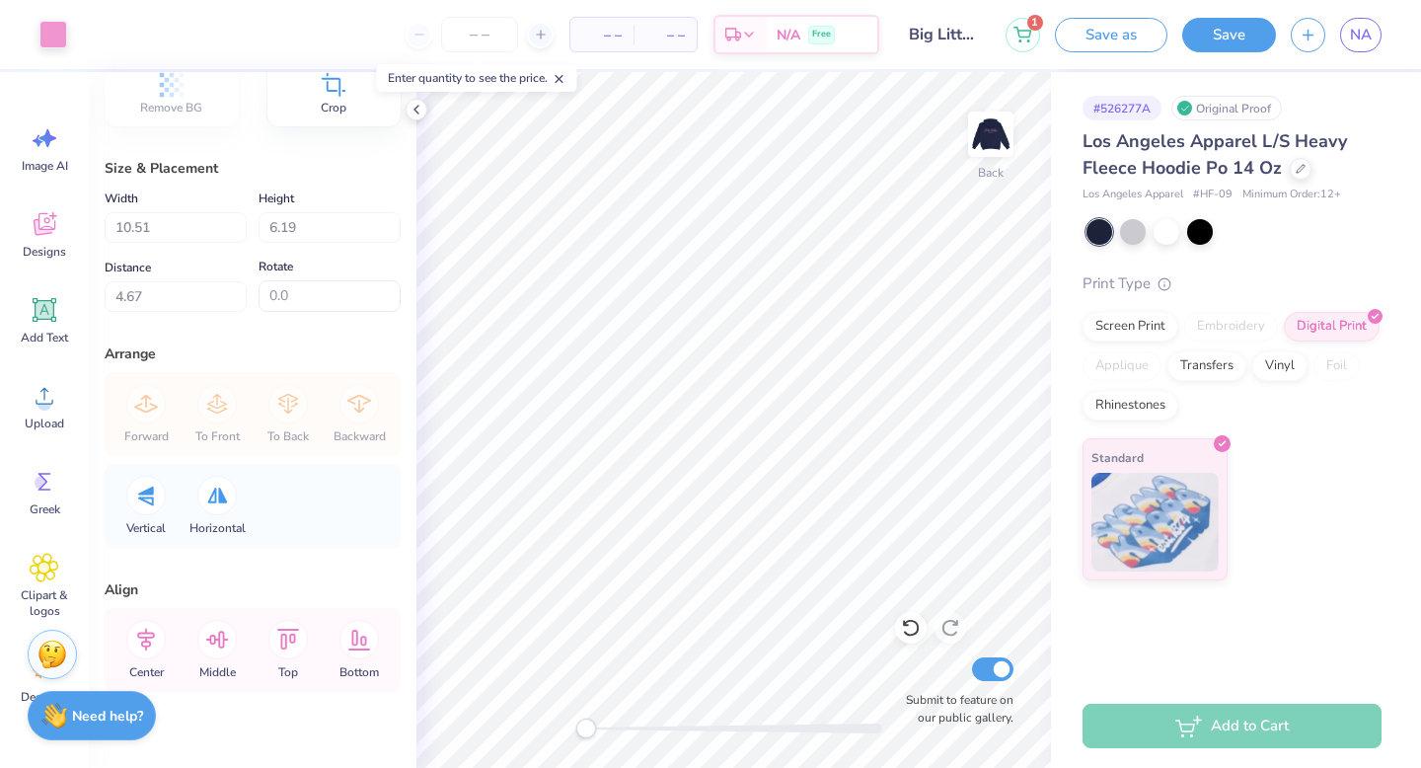
scroll to position [0, 0]
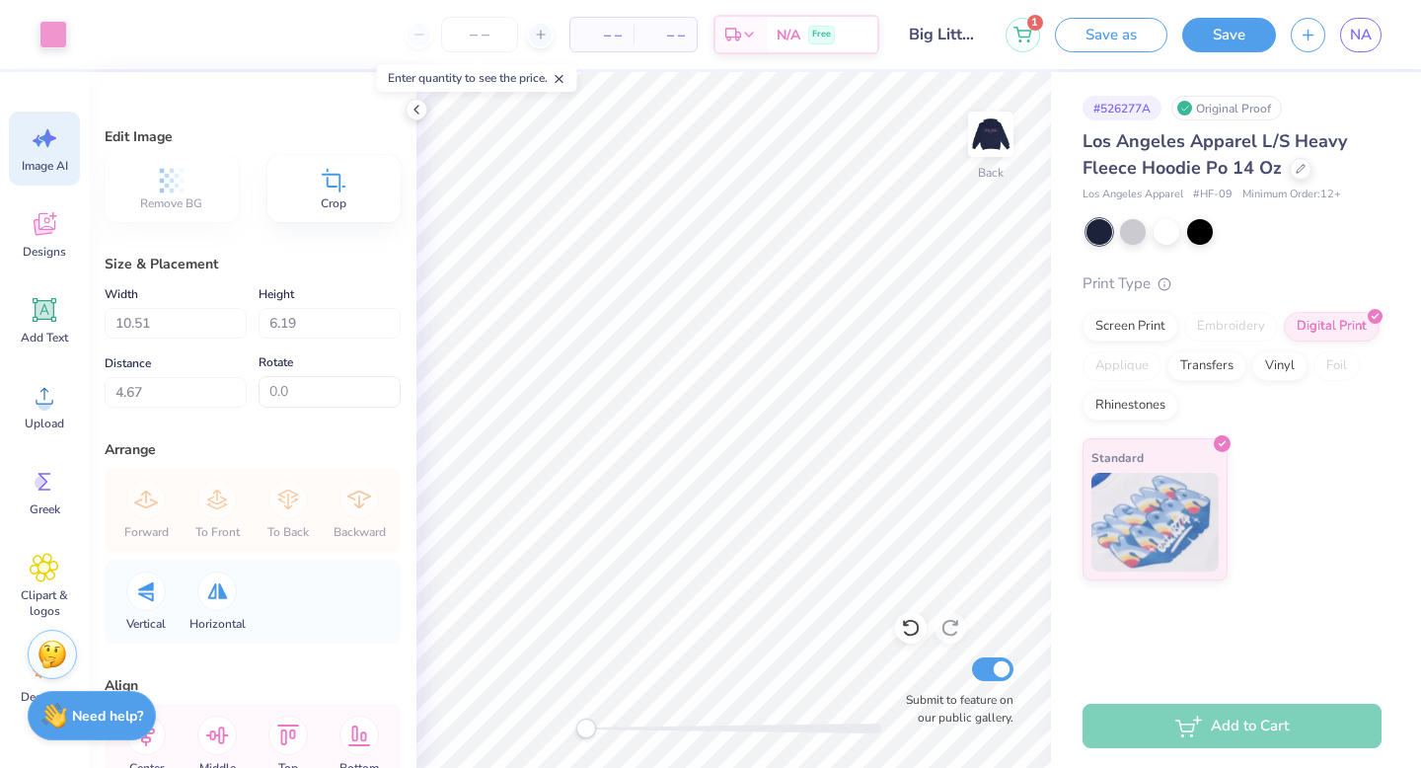
click at [70, 143] on div "Image AI" at bounding box center [44, 148] width 71 height 74
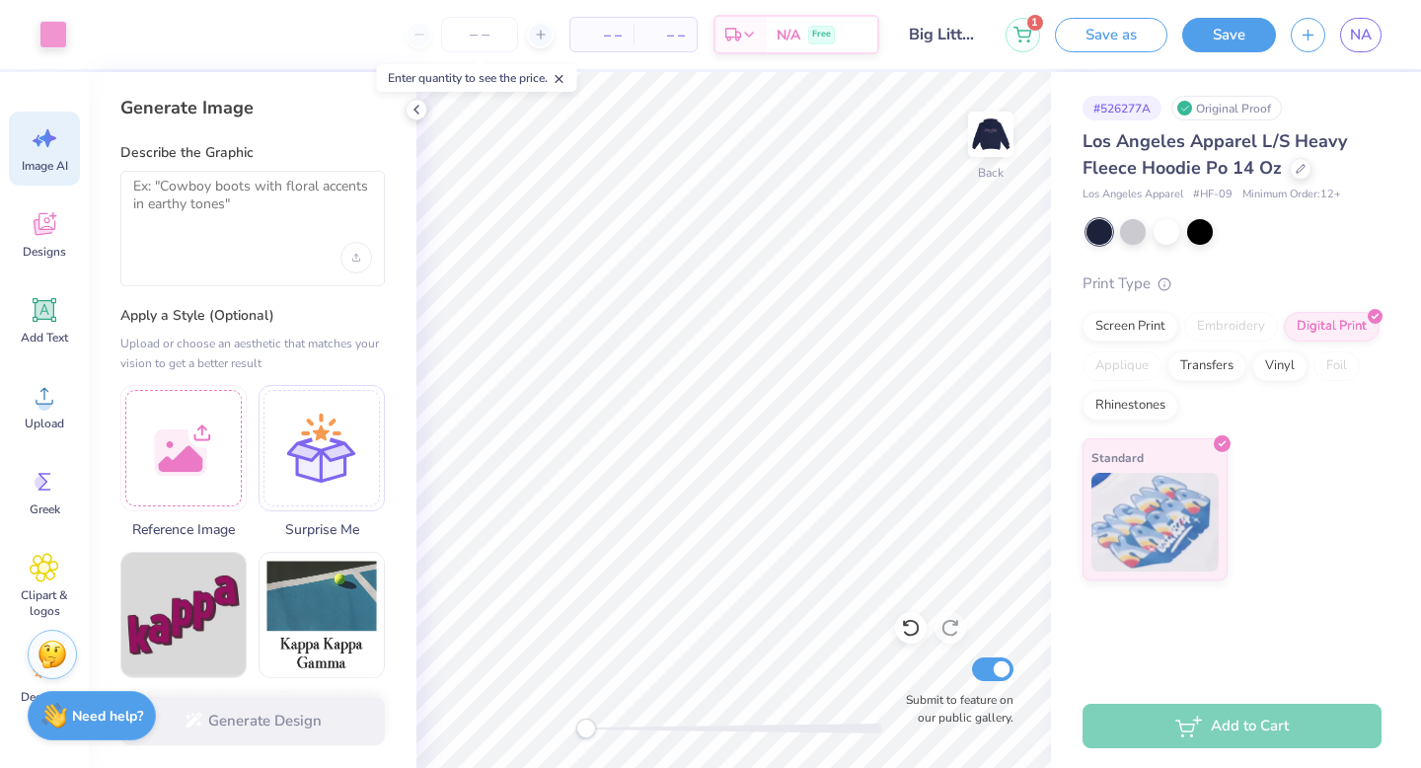
click at [566, 72] on icon at bounding box center [560, 79] width 14 height 14
click at [247, 198] on textarea at bounding box center [252, 202] width 239 height 49
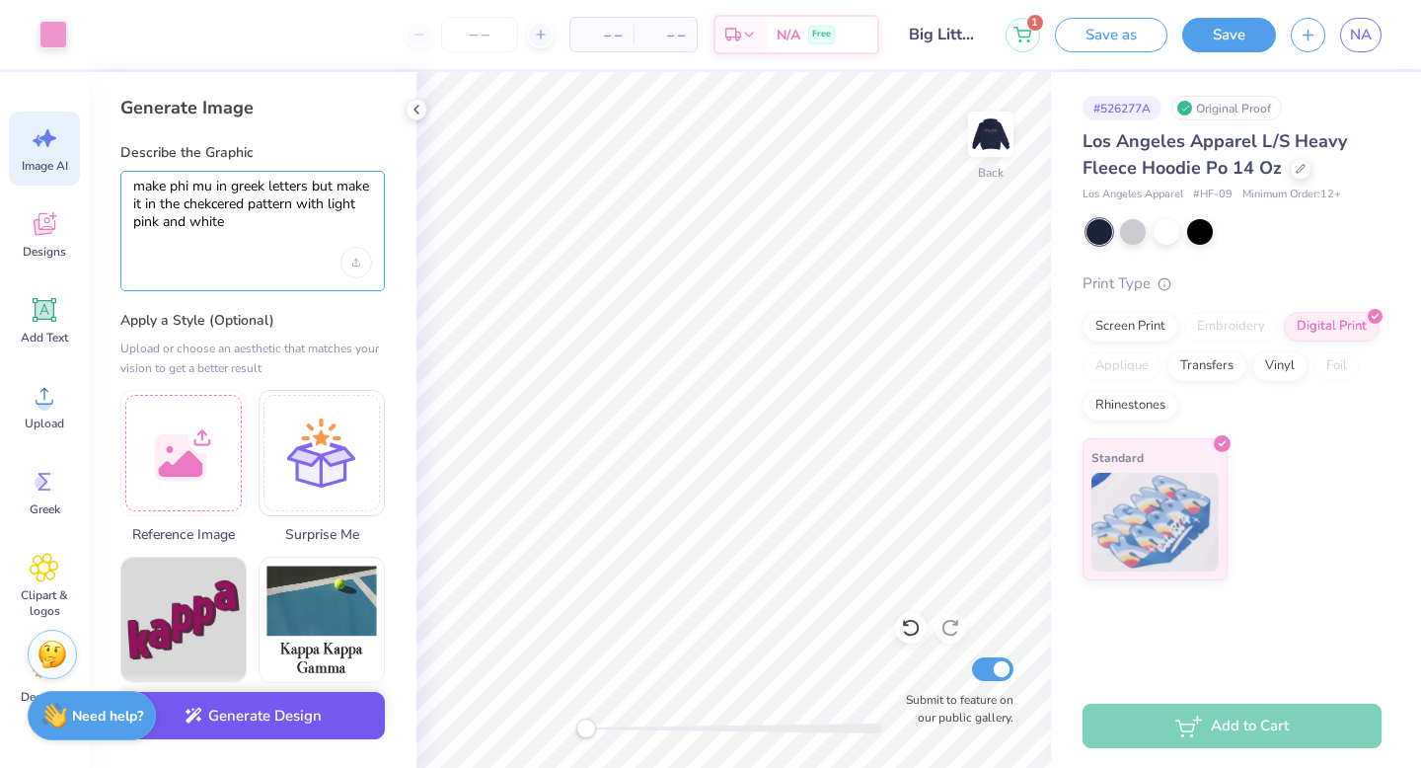
type textarea "make phi mu in greek letters but make it in the chekcered pattern with light pi…"
click at [245, 709] on button "Generate Design" at bounding box center [252, 716] width 264 height 48
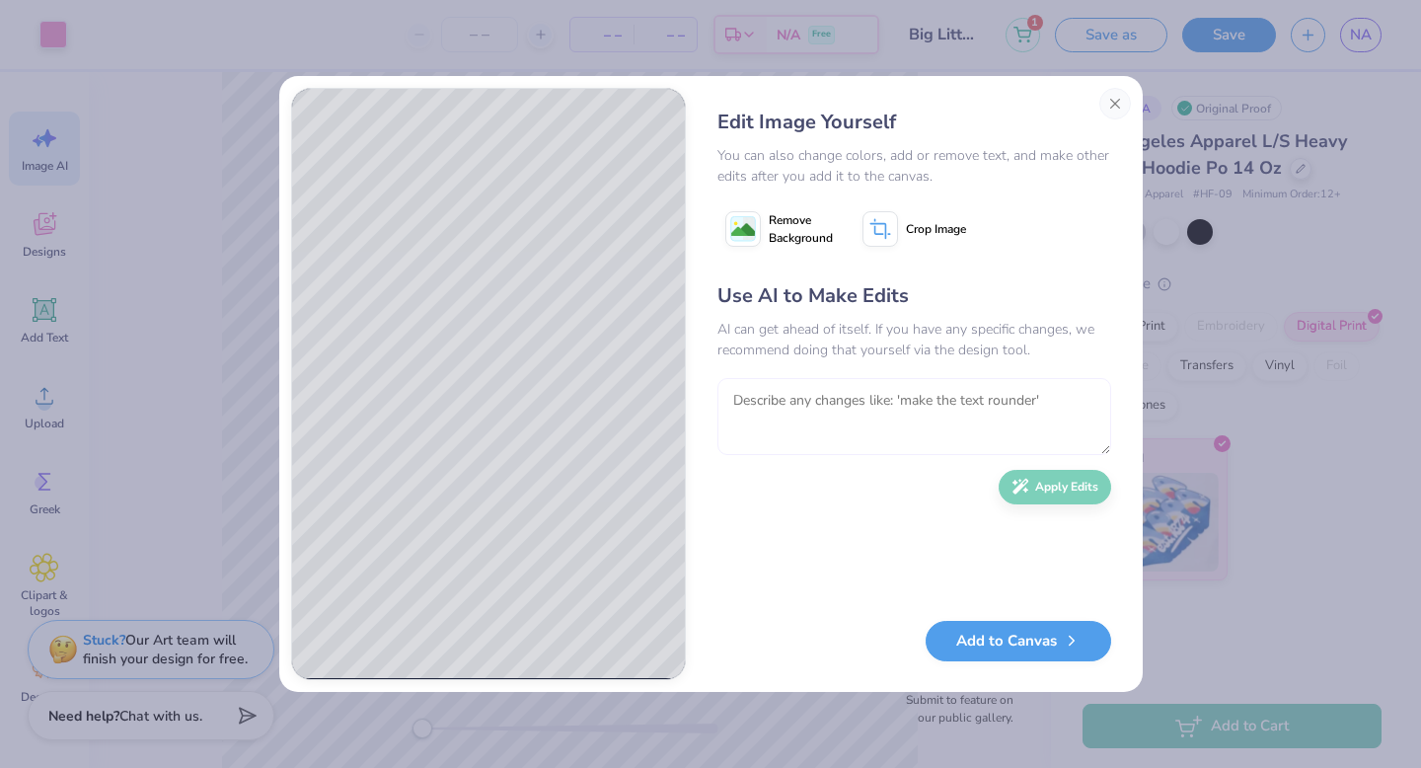
click at [817, 394] on textarea at bounding box center [914, 416] width 394 height 77
type textarea "i just want one set of phi mu"
click at [1037, 480] on button "Apply Edits" at bounding box center [1055, 482] width 112 height 35
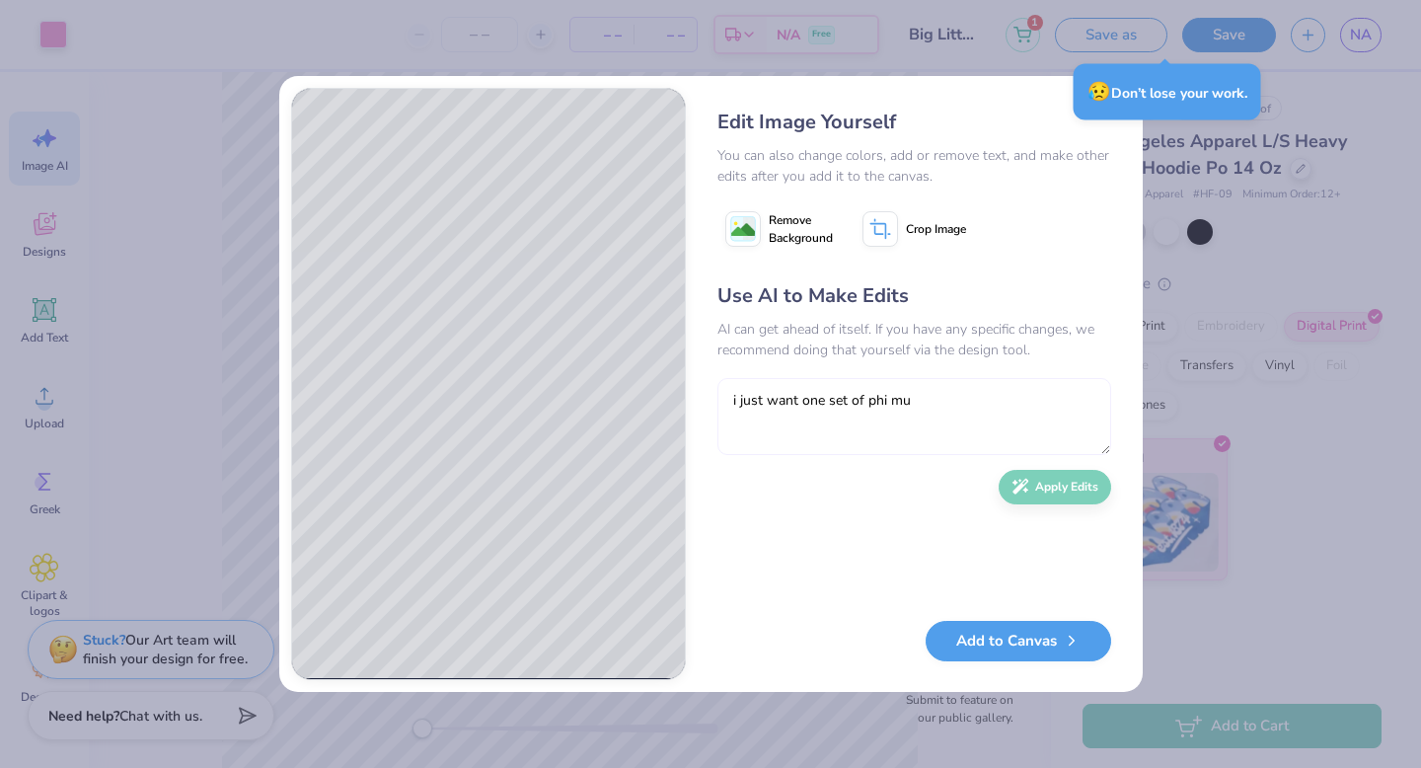
click at [897, 410] on textarea "i just want one set of phi mu" at bounding box center [914, 416] width 394 height 77
type textarea "make it more patchwork vibe"
click at [1048, 489] on button "Apply Edits" at bounding box center [1055, 482] width 112 height 35
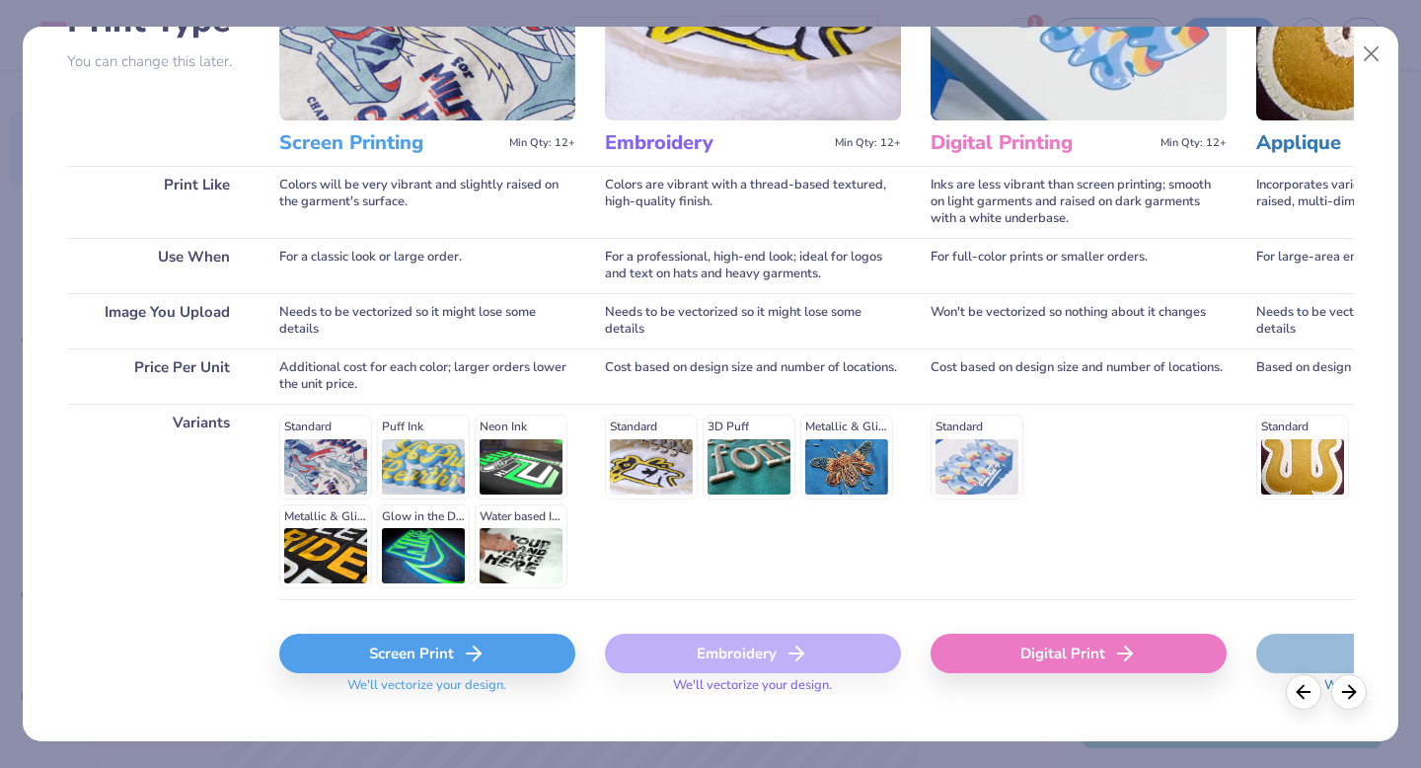
scroll to position [216, 0]
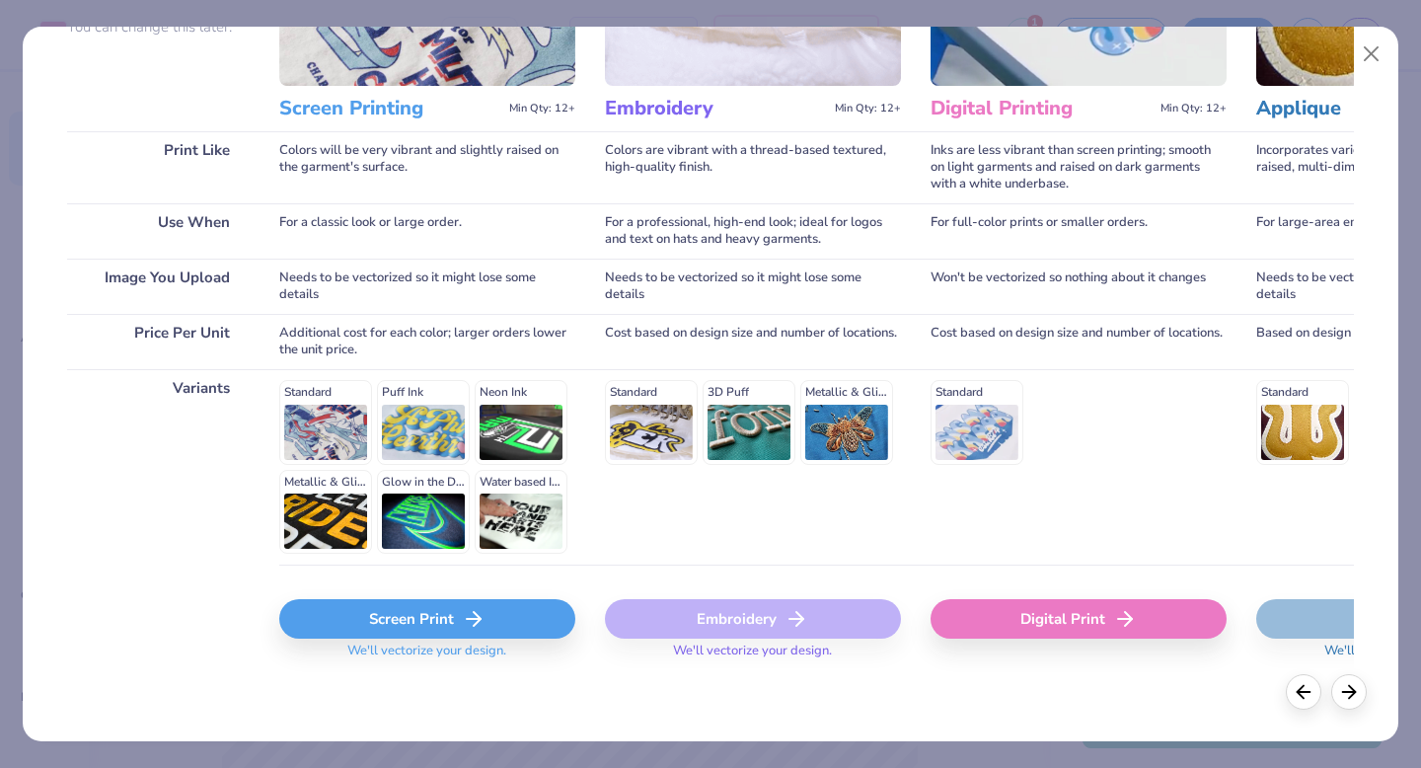
click at [462, 616] on icon at bounding box center [474, 619] width 24 height 24
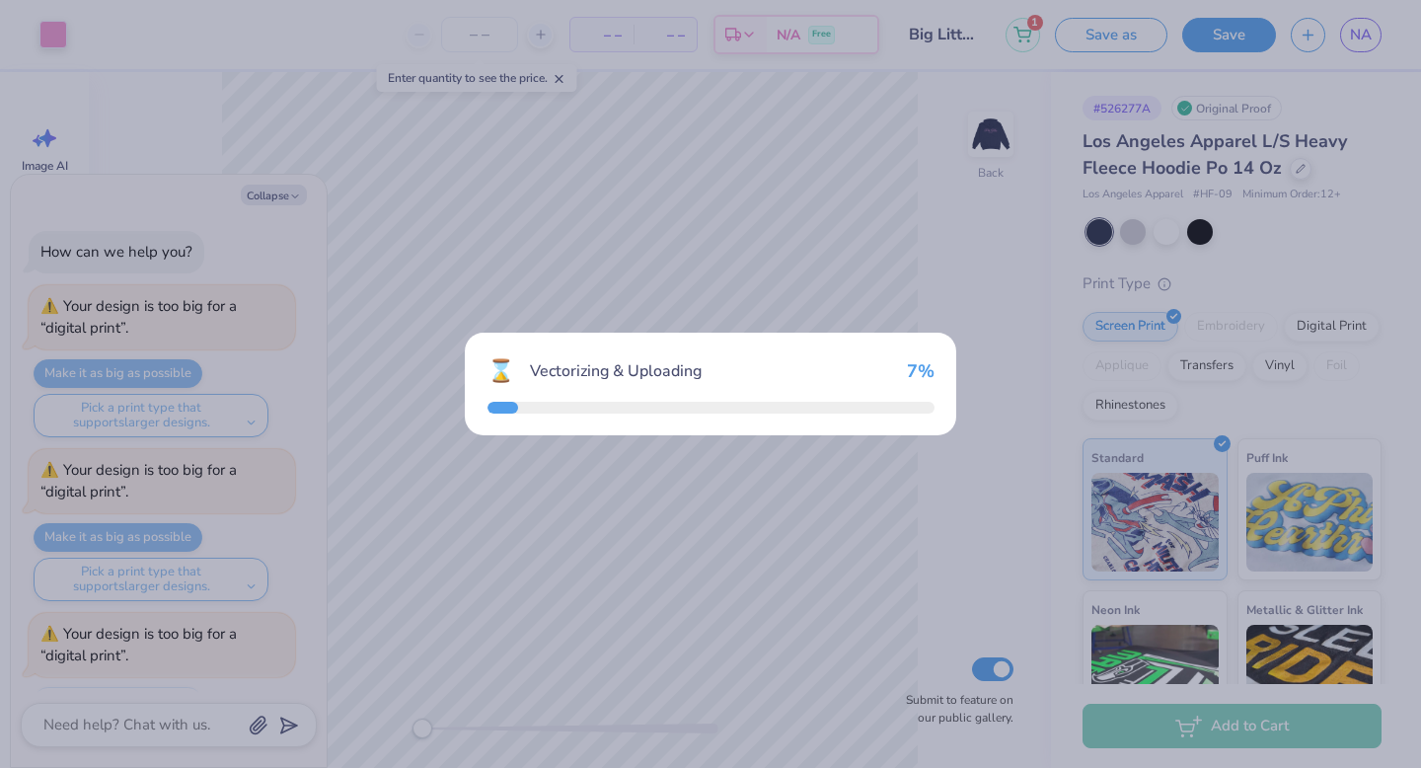
scroll to position [938, 0]
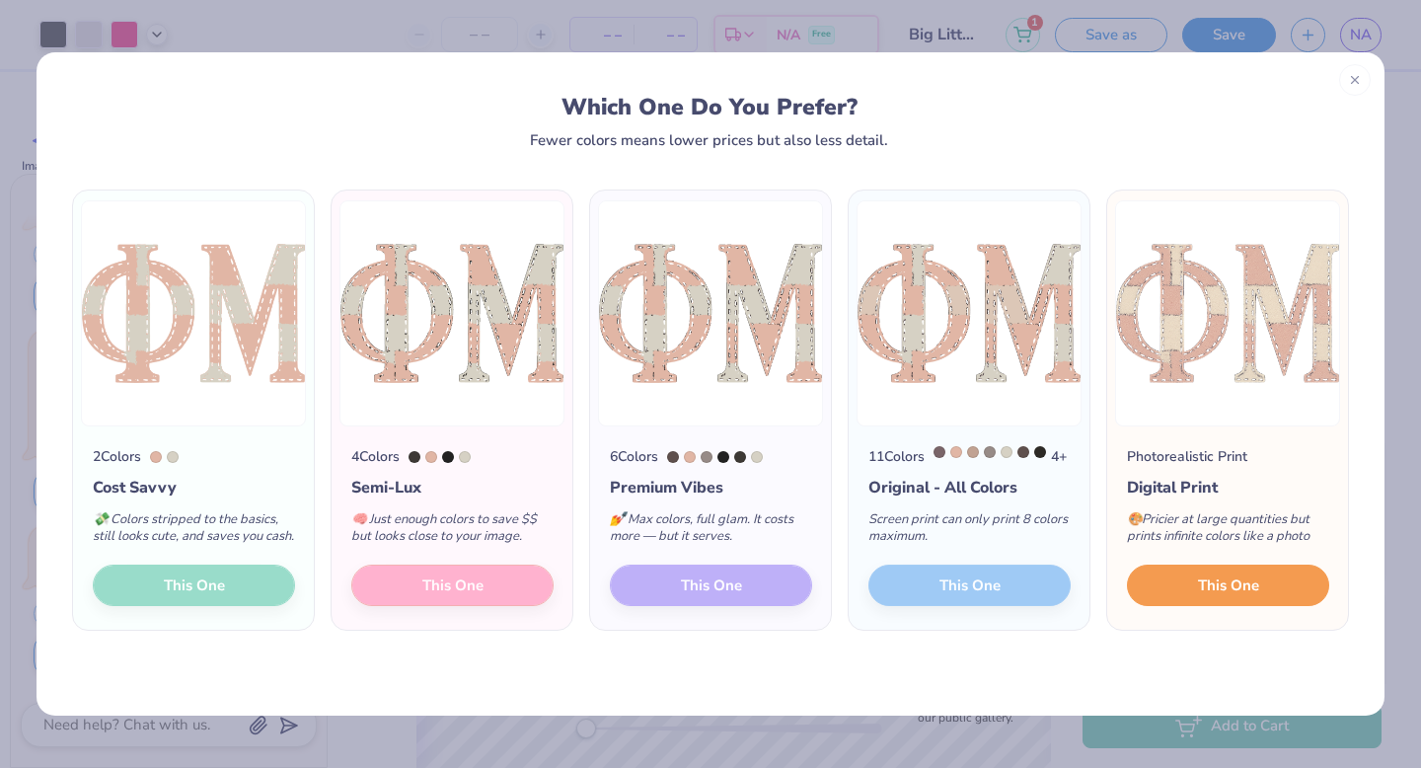
drag, startPoint x: 1152, startPoint y: 599, endPoint x: 688, endPoint y: 599, distance: 464.7
click at [689, 599] on div "2 Colors Cost Savvy 💸 Colors stripped to the basics, still looks cute, and save…" at bounding box center [710, 409] width 1285 height 441
click at [214, 607] on div "2 Colors Cost Savvy 💸 Colors stripped to the basics, still looks cute, and save…" at bounding box center [193, 527] width 241 height 203
click at [236, 608] on div "2 Colors Cost Savvy 💸 Colors stripped to the basics, still looks cute, and save…" at bounding box center [193, 527] width 241 height 203
click at [337, 436] on div "4 Colors Semi-Lux 🧠 Just enough colors to save $$ but looks close to your image…" at bounding box center [452, 527] width 241 height 203
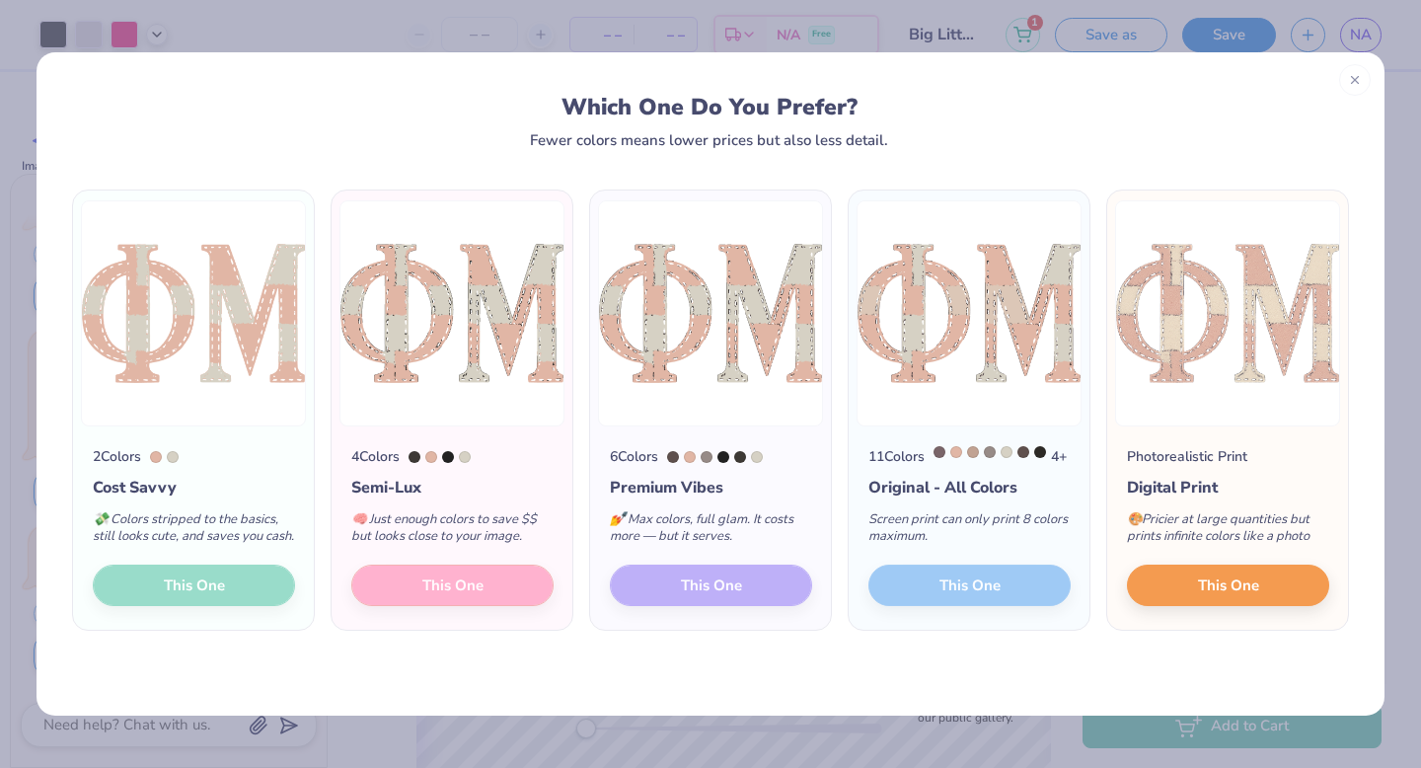
click at [242, 609] on div "2 Colors Cost Savvy 💸 Colors stripped to the basics, still looks cute, and save…" at bounding box center [193, 527] width 241 height 203
click at [1221, 592] on span "This One" at bounding box center [1228, 582] width 61 height 23
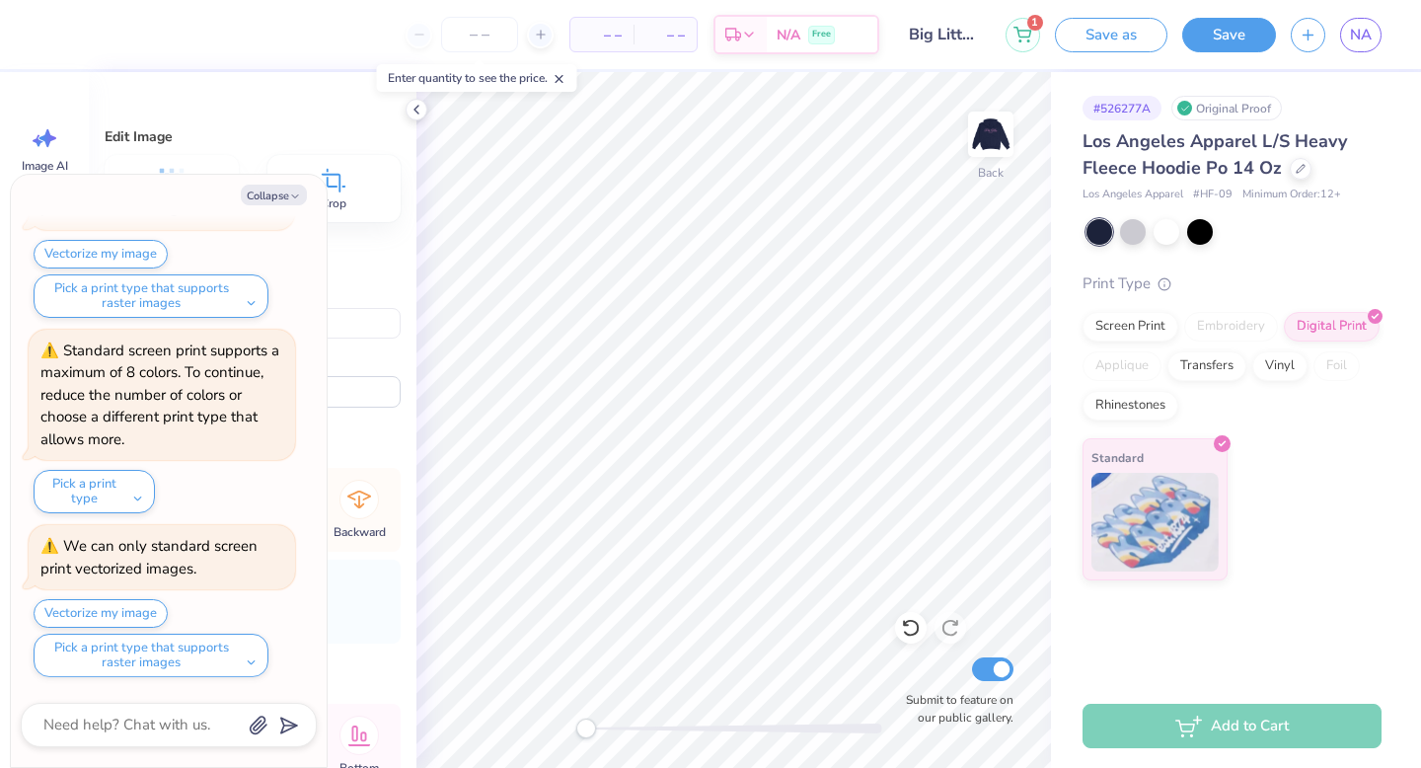
type textarea "x"
type input "3.58"
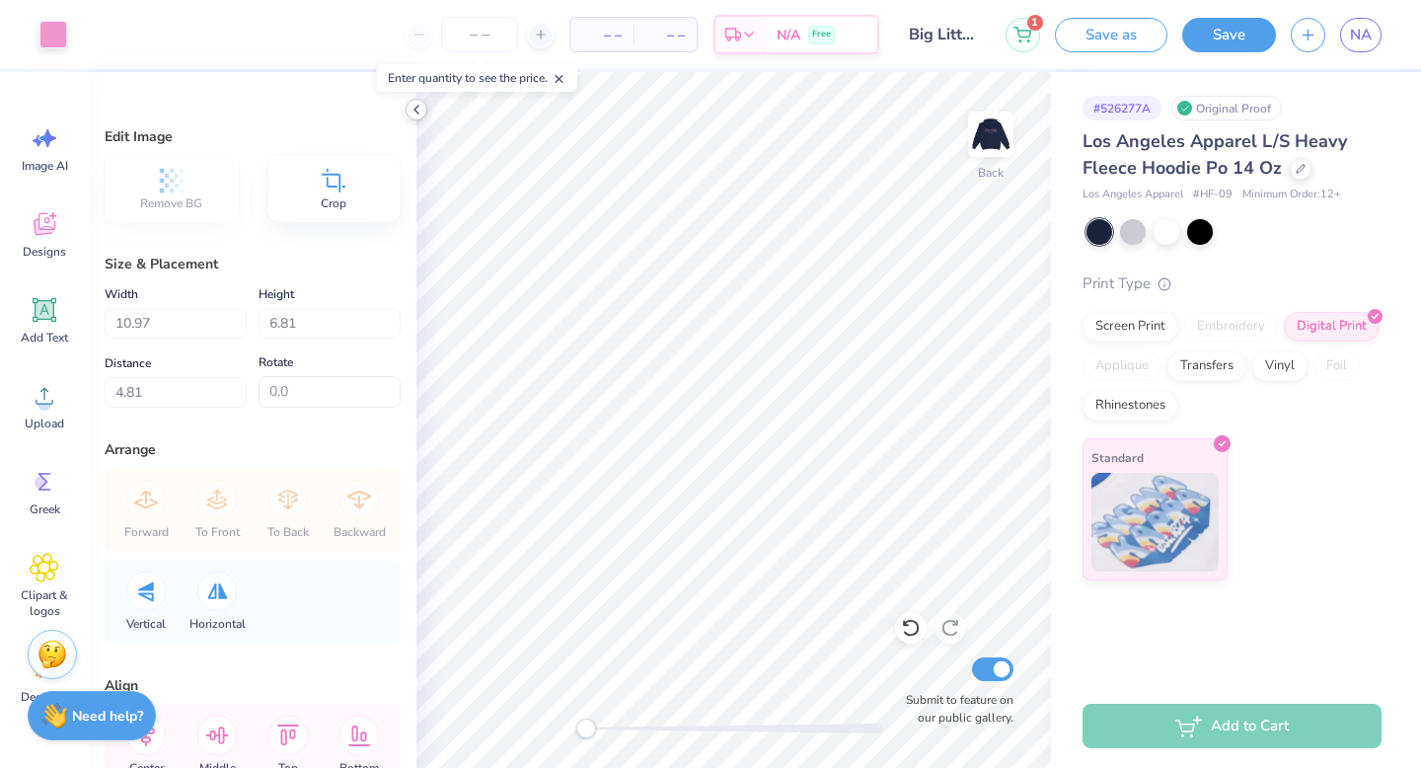
click at [412, 107] on icon at bounding box center [417, 110] width 16 height 16
